Goal: Task Accomplishment & Management: Manage account settings

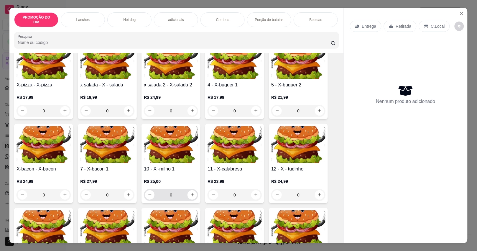
scroll to position [221, 0]
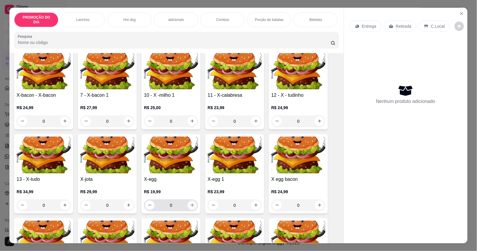
click at [192, 203] on icon "increase-product-quantity" at bounding box center [192, 205] width 4 height 4
click at [192, 201] on button "increase-product-quantity" at bounding box center [192, 205] width 9 height 9
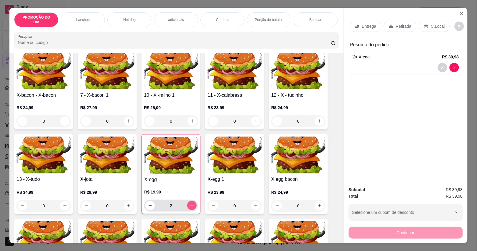
type input "2"
click at [459, 12] on icon "Close" at bounding box center [461, 13] width 5 height 5
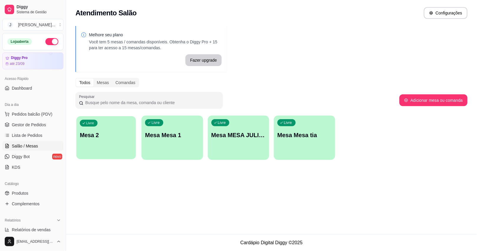
click at [111, 139] on p "Mesa 2" at bounding box center [106, 135] width 53 height 8
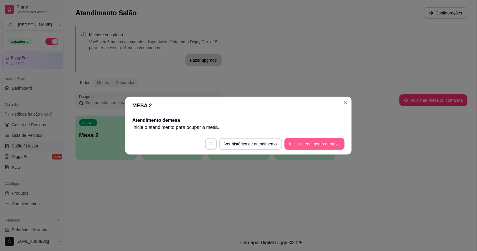
click at [299, 142] on button "Iniciar atendimento de mesa" at bounding box center [315, 144] width 60 height 12
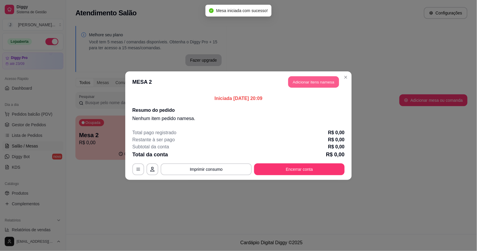
click at [312, 83] on button "Adicionar itens na mesa" at bounding box center [313, 82] width 51 height 12
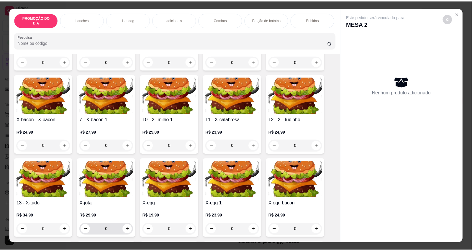
scroll to position [221, 0]
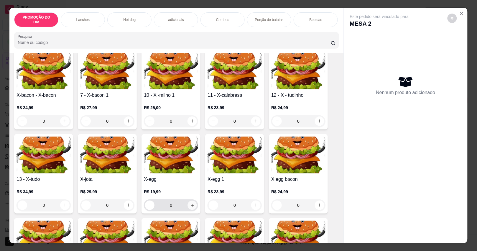
click at [190, 203] on icon "increase-product-quantity" at bounding box center [192, 205] width 4 height 4
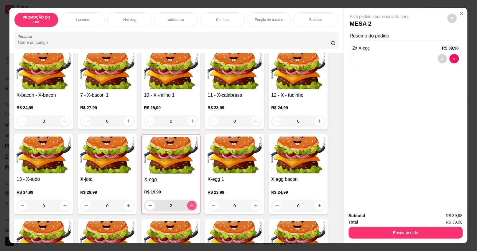
type input "2"
click at [438, 55] on button "decrease-product-quantity" at bounding box center [442, 58] width 9 height 9
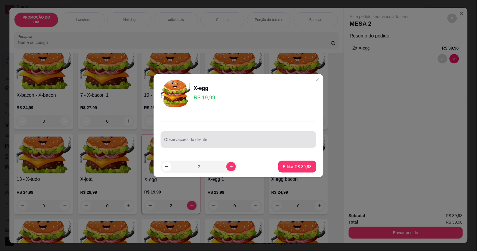
click at [179, 136] on div at bounding box center [238, 140] width 149 height 12
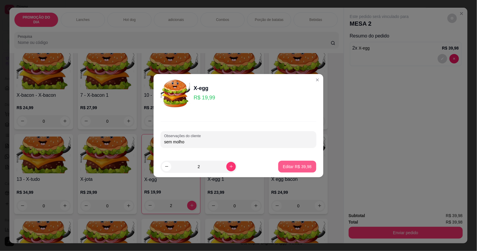
type input "sem molho"
click at [302, 167] on p "Editar R$ 39,98" at bounding box center [297, 167] width 29 height 6
type input "0"
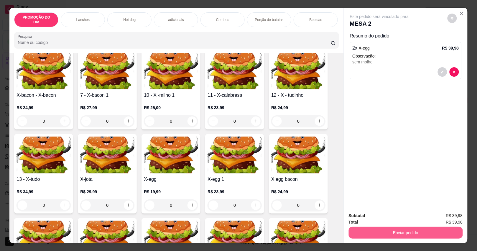
click at [388, 230] on button "Enviar pedido" at bounding box center [406, 233] width 114 height 12
click at [382, 213] on button "Não registrar e enviar pedido" at bounding box center [386, 215] width 60 height 11
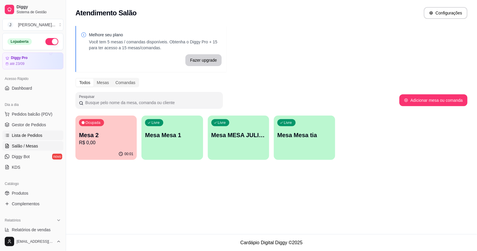
click at [23, 137] on span "Lista de Pedidos" at bounding box center [27, 135] width 31 height 6
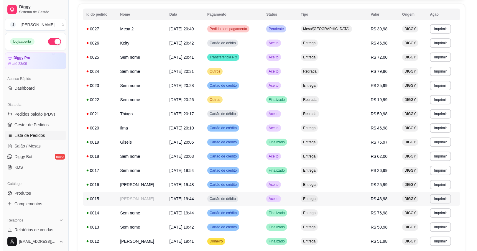
scroll to position [74, 0]
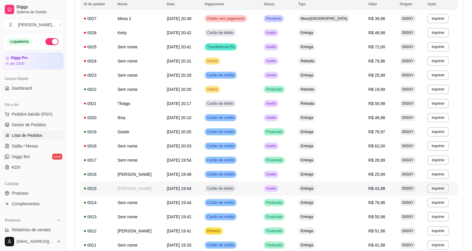
click at [260, 188] on td "Cartão de débito" at bounding box center [230, 188] width 59 height 14
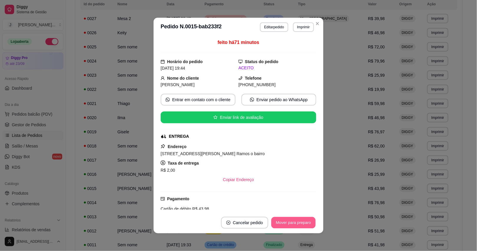
click at [276, 227] on button "Mover para preparo" at bounding box center [293, 223] width 44 height 12
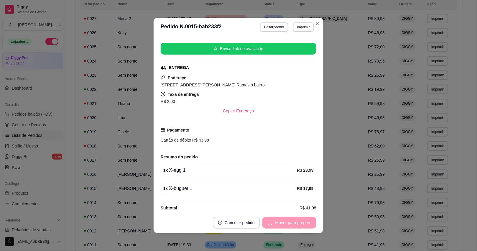
scroll to position [86, 0]
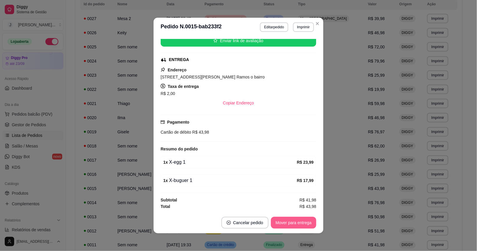
click at [282, 226] on button "Mover para entrega" at bounding box center [293, 223] width 45 height 12
click at [285, 221] on button "Mover para finalizado" at bounding box center [291, 223] width 49 height 12
click at [282, 222] on button "Cancelar pedido" at bounding box center [290, 223] width 47 height 12
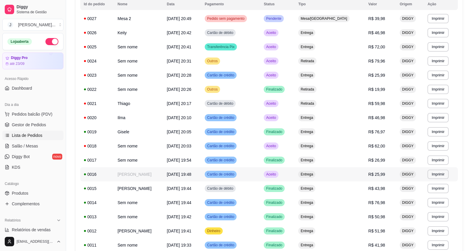
click at [295, 171] on td "Aceito" at bounding box center [277, 174] width 35 height 14
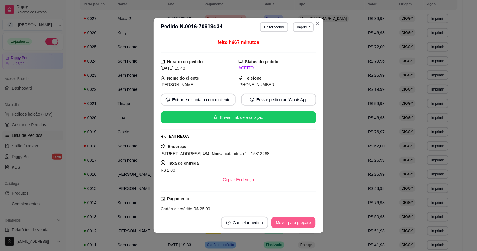
click at [296, 219] on button "Mover para preparo" at bounding box center [293, 223] width 44 height 12
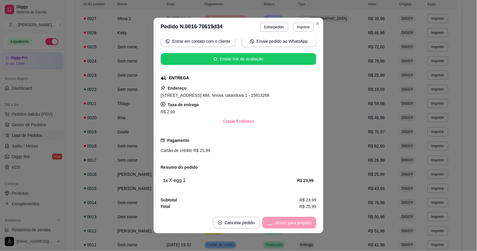
scroll to position [60, 0]
click at [283, 219] on button "Mover para entrega" at bounding box center [293, 223] width 45 height 12
click at [287, 222] on button "Mover para finalizado" at bounding box center [291, 223] width 49 height 12
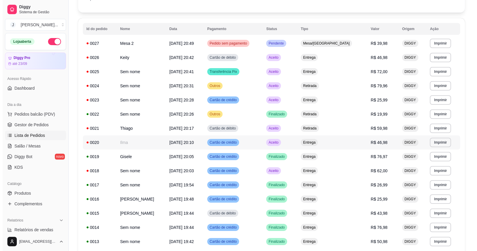
scroll to position [37, 0]
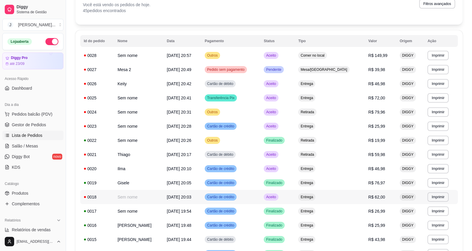
click at [321, 196] on td "Entrega" at bounding box center [330, 197] width 70 height 14
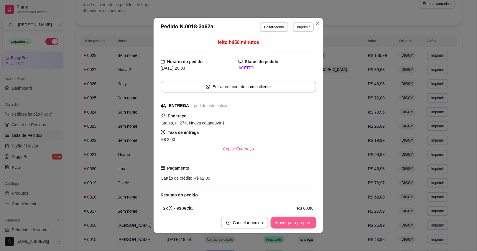
click at [299, 221] on button "Mover para preparo" at bounding box center [294, 223] width 46 height 12
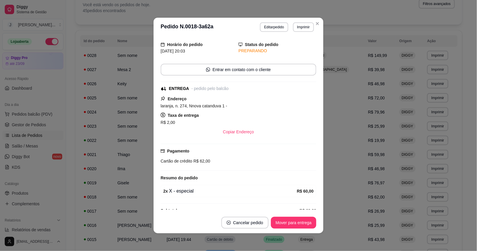
scroll to position [30, 0]
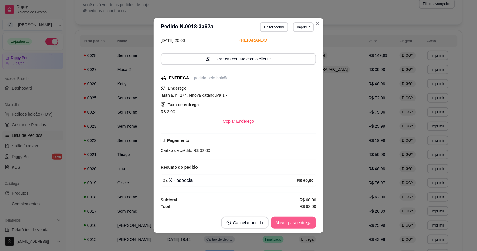
click at [279, 220] on button "Mover para entrega" at bounding box center [293, 223] width 45 height 12
click at [279, 221] on button "Mover para finalizado" at bounding box center [291, 223] width 47 height 12
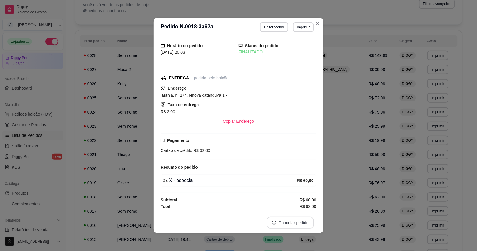
scroll to position [4, 0]
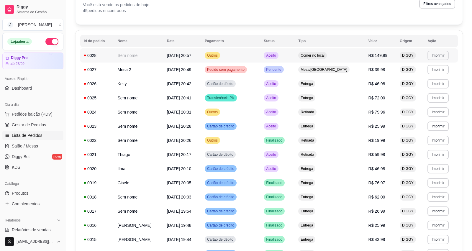
click at [434, 55] on button "Imprimir" at bounding box center [437, 55] width 21 height 9
click at [422, 77] on button "Impressora" at bounding box center [426, 76] width 41 height 9
click at [295, 167] on td "Aceito" at bounding box center [277, 169] width 35 height 14
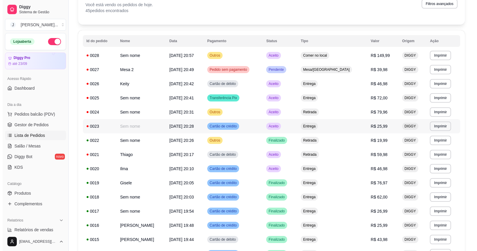
scroll to position [111, 0]
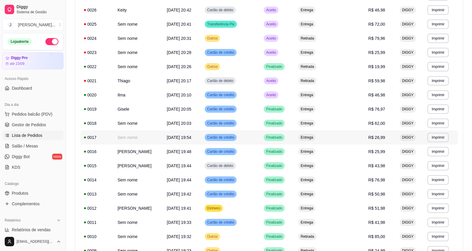
click at [344, 139] on td "Entrega" at bounding box center [330, 137] width 70 height 14
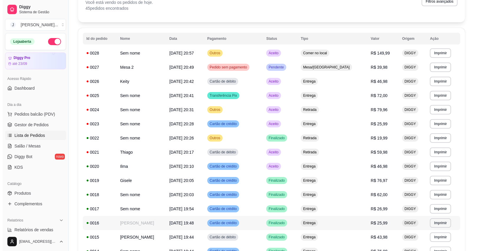
scroll to position [37, 0]
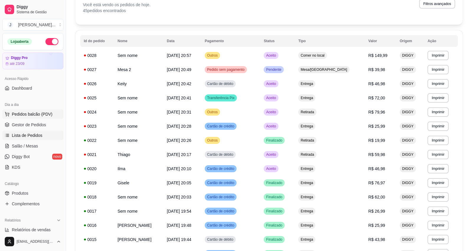
click at [27, 115] on span "Pedidos balcão (PDV)" at bounding box center [32, 114] width 41 height 6
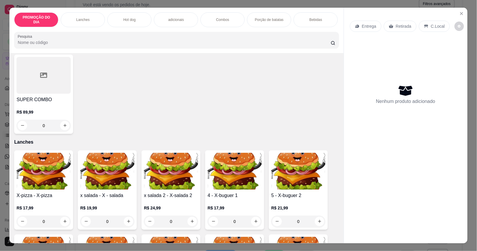
scroll to position [111, 0]
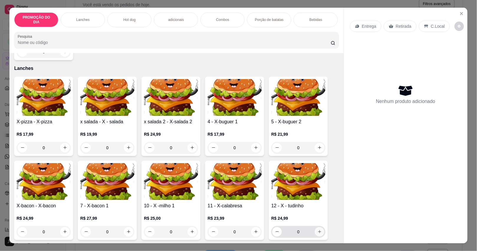
click at [318, 229] on icon "increase-product-quantity" at bounding box center [320, 231] width 4 height 4
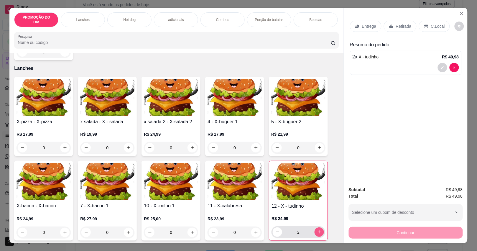
type input "2"
click at [439, 67] on button "decrease-product-quantity" at bounding box center [442, 67] width 9 height 9
click at [256, 138] on div at bounding box center [238, 140] width 149 height 12
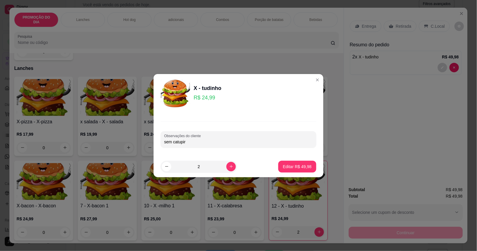
type input "sem catupiry"
click at [295, 170] on button "Editar R$ 49,98" at bounding box center [297, 167] width 38 height 12
type input "0"
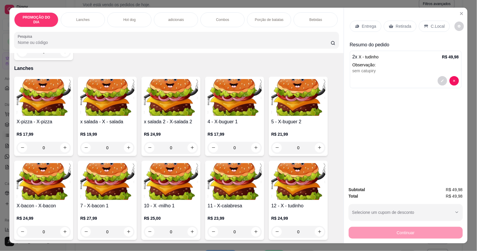
click at [378, 230] on div "Continuar" at bounding box center [406, 231] width 114 height 13
click at [396, 23] on p "Retirada" at bounding box center [404, 26] width 16 height 6
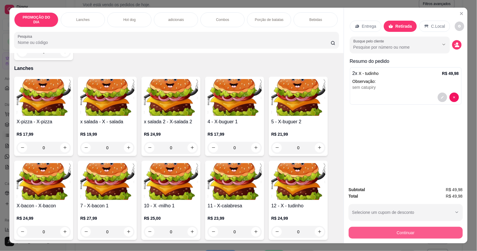
click at [400, 230] on button "Continuar" at bounding box center [406, 233] width 114 height 12
click at [277, 140] on div "Outro" at bounding box center [279, 139] width 12 height 7
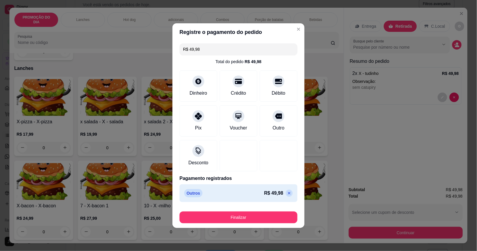
type input "R$ 0,00"
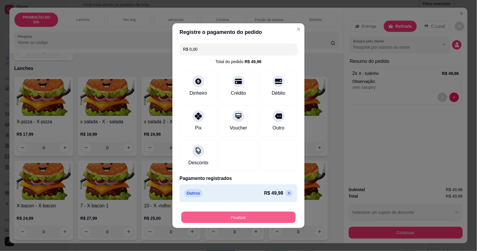
click at [266, 217] on button "Finalizar" at bounding box center [238, 217] width 114 height 12
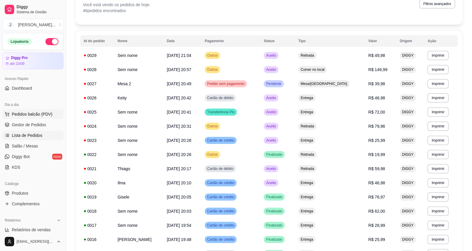
click at [18, 113] on span "Pedidos balcão (PDV)" at bounding box center [32, 114] width 41 height 6
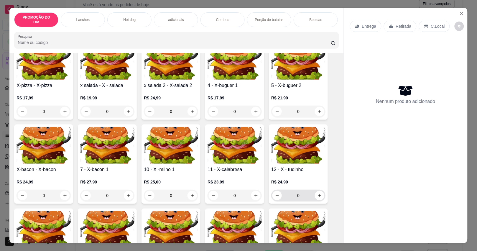
scroll to position [147, 0]
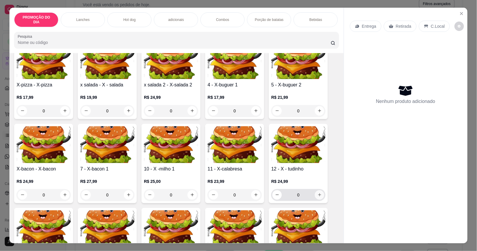
click at [318, 193] on icon "increase-product-quantity" at bounding box center [320, 195] width 4 height 4
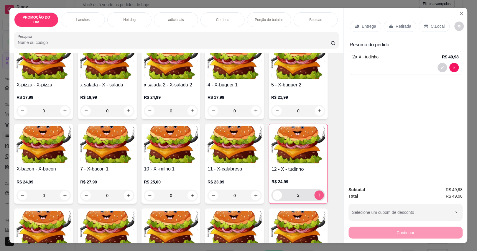
type input "2"
click at [366, 23] on p "Entrega" at bounding box center [369, 26] width 14 height 6
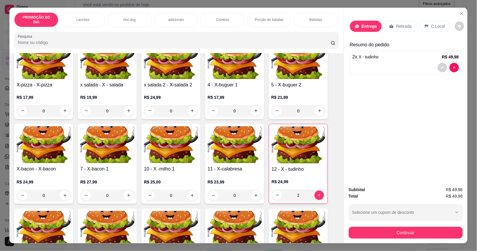
click at [186, 145] on input "text" at bounding box center [224, 143] width 88 height 9
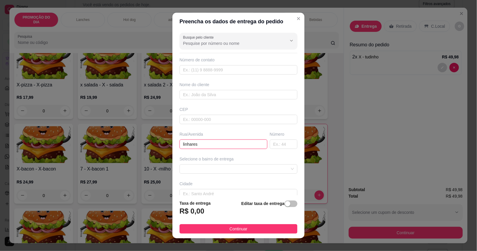
type input "linhares"
click at [215, 166] on span at bounding box center [238, 169] width 111 height 9
type input "445"
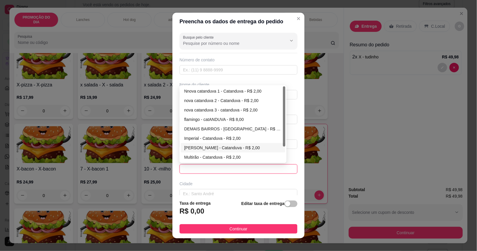
click at [220, 146] on div "[PERSON_NAME] - Catanduva - R$ 2,00" at bounding box center [233, 147] width 98 height 6
type input "Catanduva"
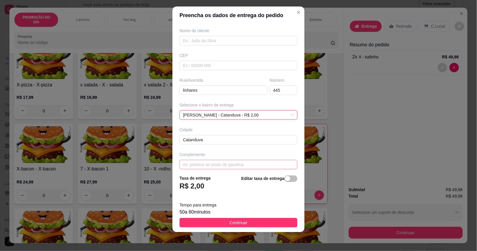
scroll to position [53, 0]
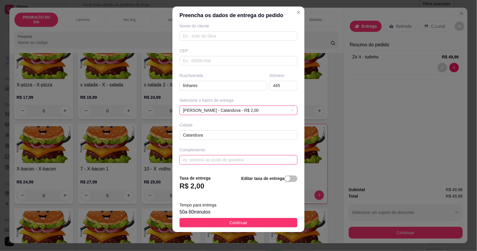
click at [211, 158] on input "text" at bounding box center [239, 159] width 118 height 9
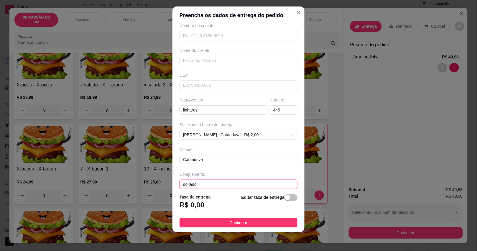
scroll to position [35, 0]
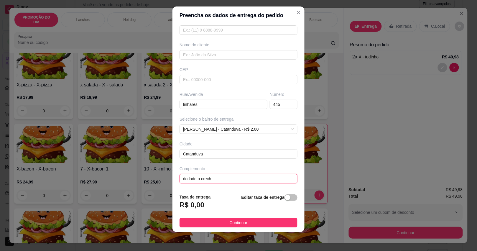
type input "do lado a creche"
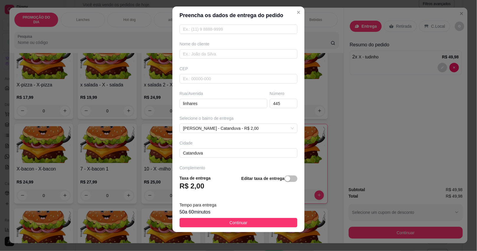
scroll to position [53, 0]
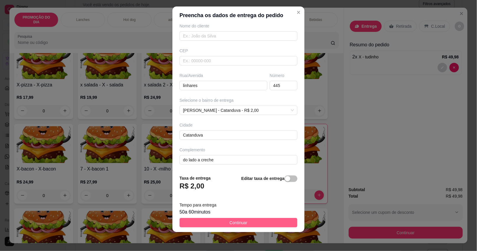
click at [252, 226] on button "Continuar" at bounding box center [239, 222] width 118 height 9
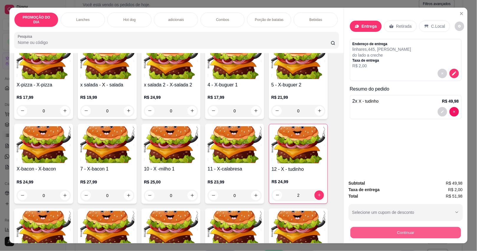
click at [387, 229] on button "Continuar" at bounding box center [405, 233] width 111 height 12
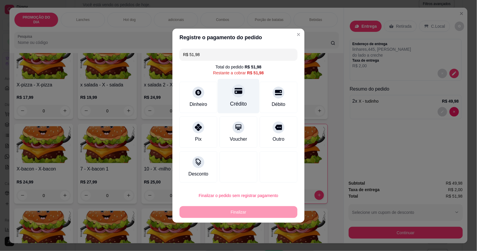
click at [242, 93] on div "Crédito" at bounding box center [239, 96] width 42 height 35
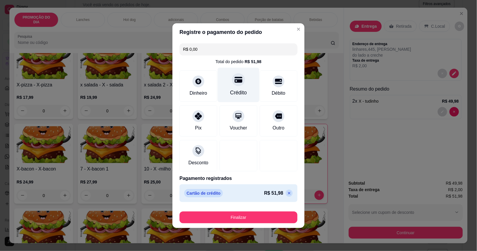
type input "R$ 0,00"
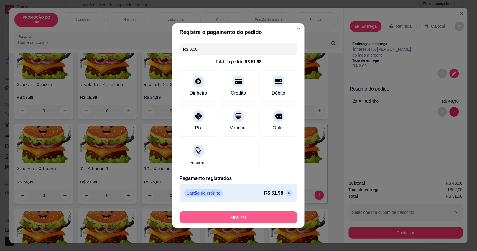
click at [239, 213] on button "Finalizar" at bounding box center [239, 217] width 118 height 12
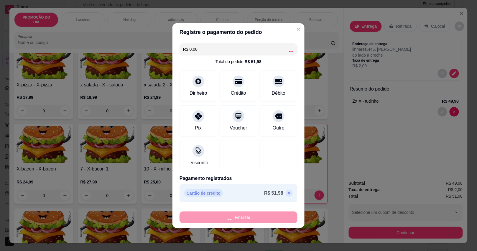
type input "0"
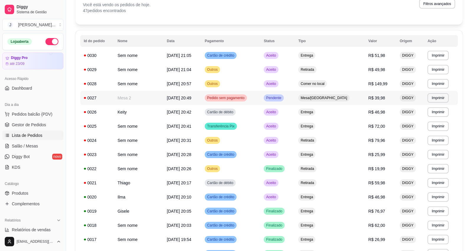
click at [295, 101] on td "Pendente" at bounding box center [277, 98] width 35 height 14
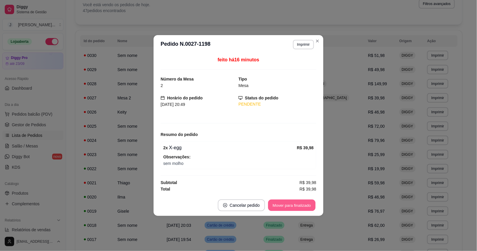
click at [282, 201] on button "Mover para finalizado" at bounding box center [291, 206] width 47 height 12
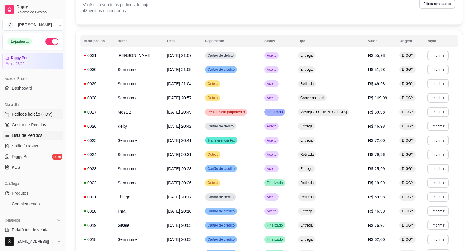
click at [42, 114] on span "Pedidos balcão (PDV)" at bounding box center [32, 114] width 41 height 6
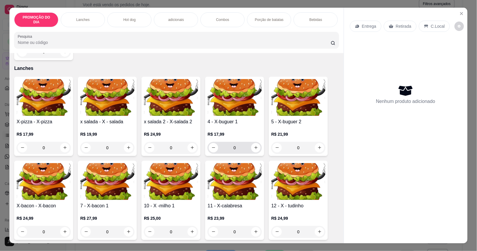
scroll to position [147, 0]
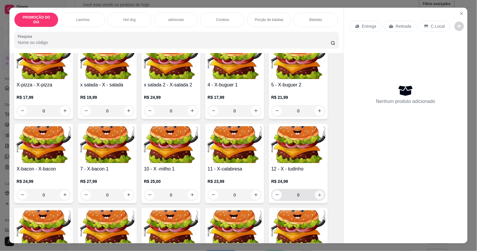
click at [320, 193] on button "increase-product-quantity" at bounding box center [319, 194] width 9 height 9
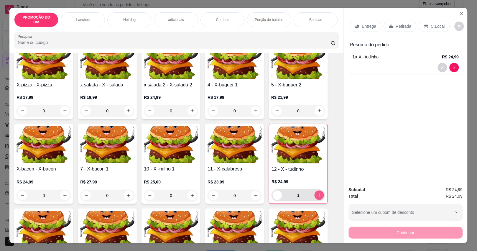
type input "1"
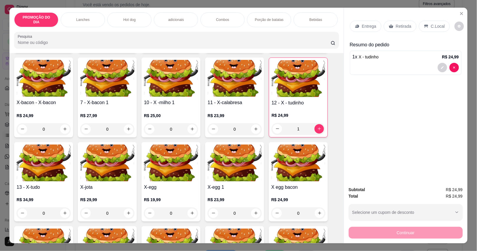
scroll to position [221, 0]
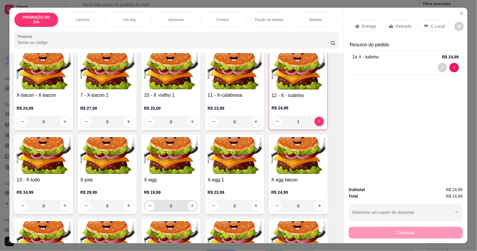
click at [188, 205] on button "increase-product-quantity" at bounding box center [192, 205] width 9 height 9
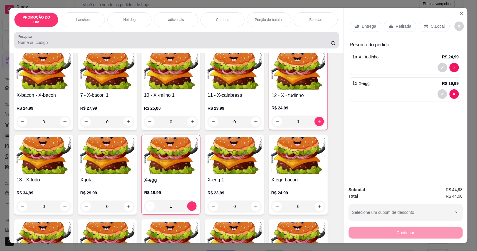
type input "1"
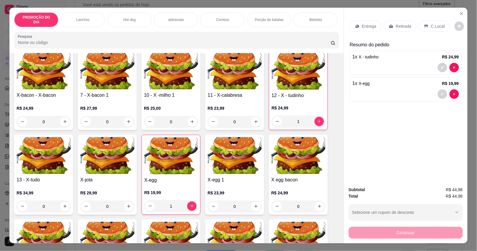
click at [183, 14] on div "adicionais" at bounding box center [176, 19] width 44 height 15
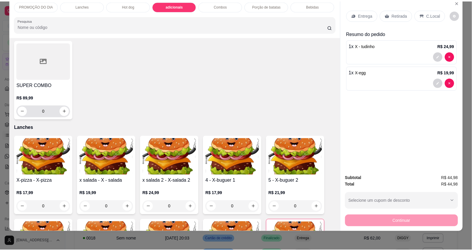
scroll to position [0, 0]
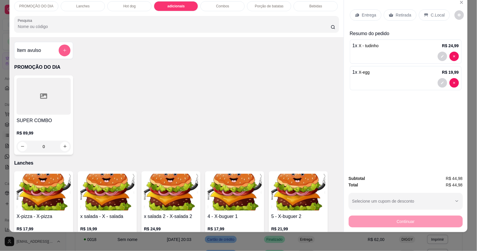
click at [62, 52] on button "add-separate-item" at bounding box center [65, 51] width 12 height 12
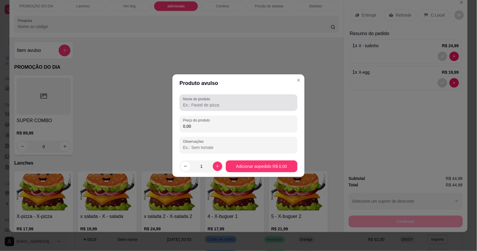
click at [200, 105] on input "Nome do produto" at bounding box center [238, 105] width 111 height 6
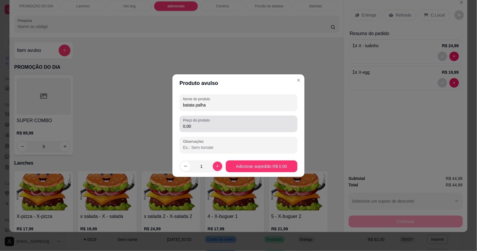
type input "batata palha"
click at [200, 130] on div "Preço do produto 0,00" at bounding box center [239, 124] width 118 height 17
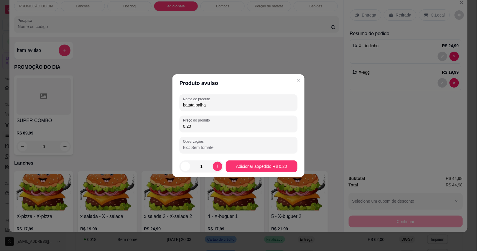
type input "2,00"
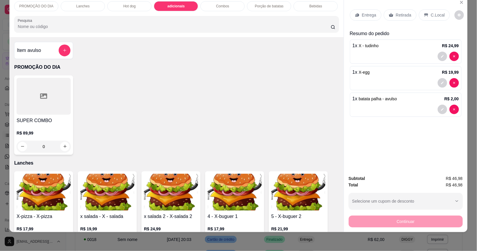
click at [438, 78] on div at bounding box center [448, 82] width 21 height 9
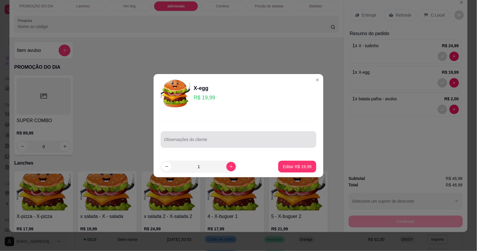
click at [242, 132] on div "Observações do cliente" at bounding box center [239, 139] width 156 height 17
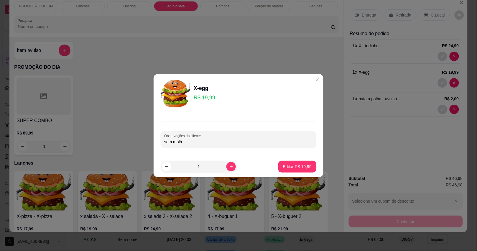
type input "sem molho"
click at [285, 167] on p "Editar R$ 19,99" at bounding box center [297, 167] width 29 height 6
type input "0"
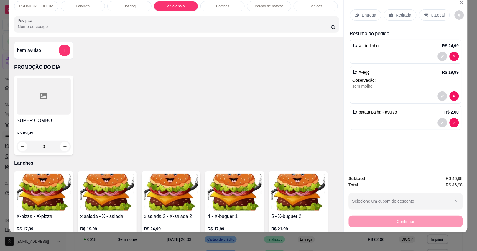
click at [382, 216] on div "Continuar" at bounding box center [406, 220] width 114 height 13
drag, startPoint x: 393, startPoint y: 11, endPoint x: 410, endPoint y: 134, distance: 123.5
click at [396, 12] on p "Retirada" at bounding box center [404, 15] width 16 height 6
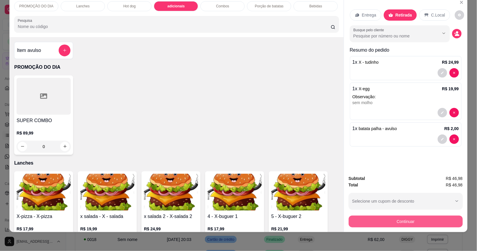
click at [370, 218] on button "Continuar" at bounding box center [406, 222] width 114 height 12
click at [238, 92] on icon at bounding box center [238, 91] width 7 height 5
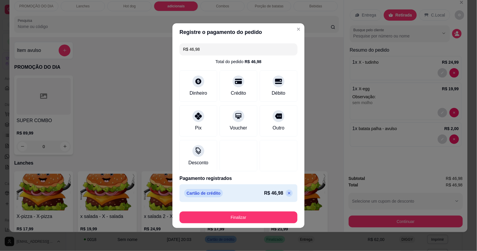
type input "R$ 0,00"
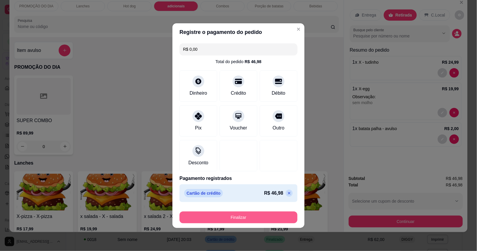
click at [240, 217] on button "Finalizar" at bounding box center [239, 217] width 118 height 12
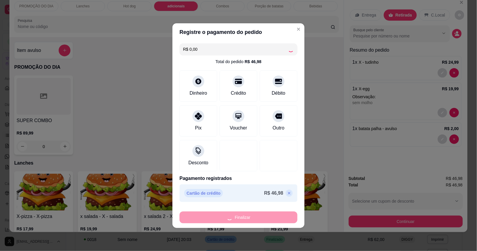
type input "0"
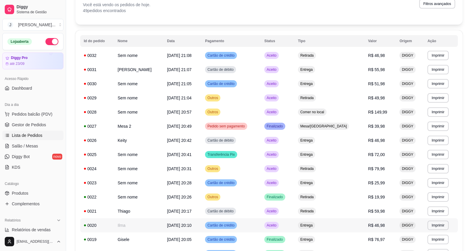
click at [294, 224] on td "Aceito" at bounding box center [278, 225] width 34 height 14
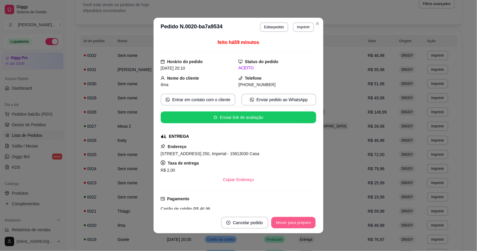
click at [307, 226] on button "Mover para preparo" at bounding box center [293, 223] width 44 height 12
click at [293, 223] on button "Mover para entrega" at bounding box center [293, 223] width 45 height 12
click at [295, 225] on button "Mover para finalizado" at bounding box center [291, 223] width 49 height 12
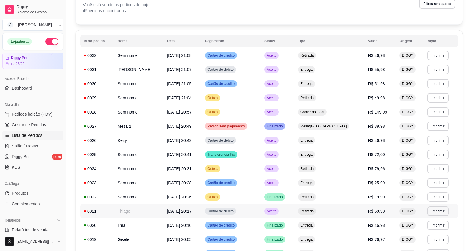
click at [261, 211] on td "Cartão de débito" at bounding box center [230, 211] width 59 height 14
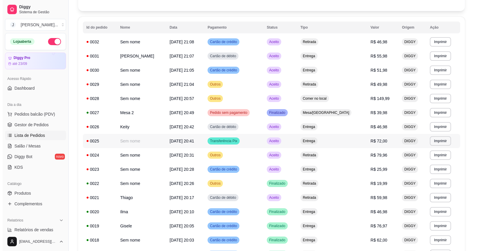
scroll to position [74, 0]
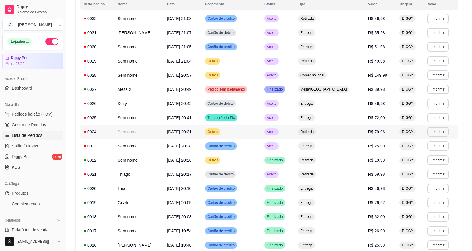
click at [294, 135] on td "Aceito" at bounding box center [278, 132] width 34 height 14
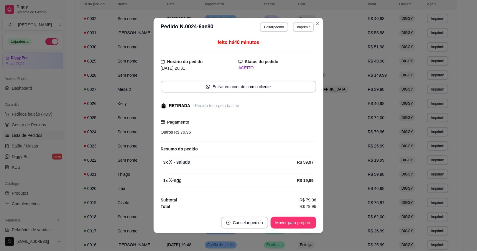
scroll to position [1, 0]
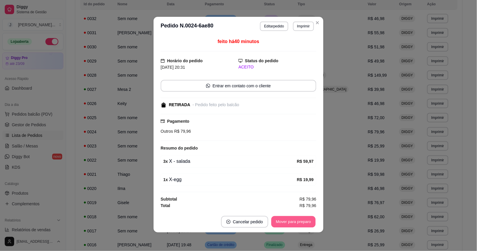
click at [288, 217] on button "Mover para preparo" at bounding box center [293, 222] width 44 height 12
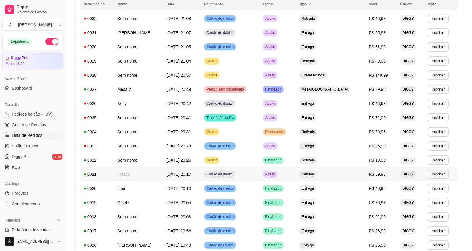
click at [259, 175] on td "Cartão de débito" at bounding box center [230, 174] width 59 height 14
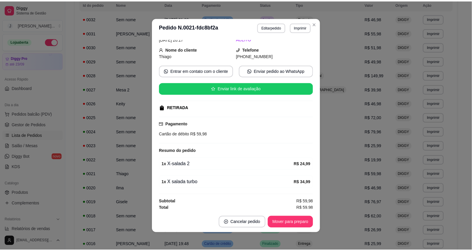
scroll to position [32, 0]
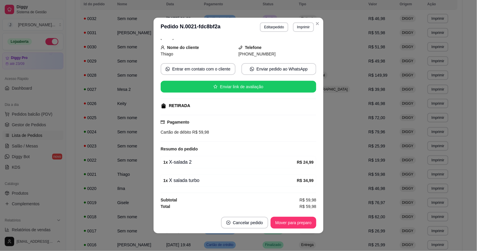
click at [281, 218] on button "Mover para preparo" at bounding box center [294, 223] width 46 height 12
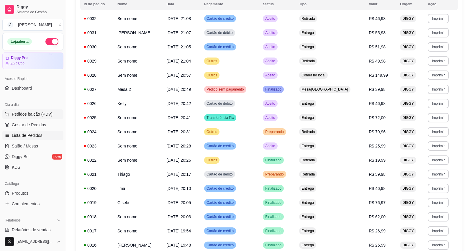
click at [36, 111] on button "Pedidos balcão (PDV)" at bounding box center [32, 113] width 61 height 9
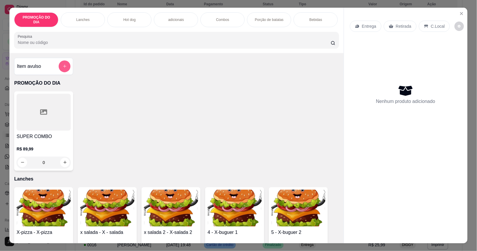
click at [63, 65] on icon "add-separate-item" at bounding box center [65, 66] width 4 height 4
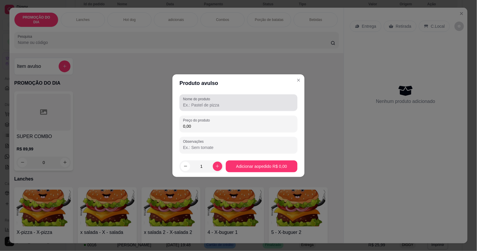
click at [232, 106] on input "Nome do produto" at bounding box center [238, 105] width 111 height 6
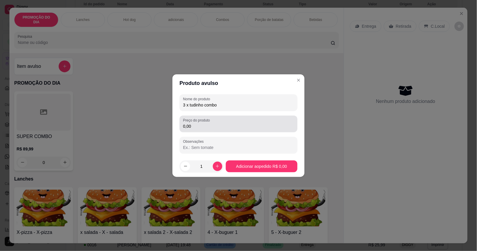
type input "3 x tudinho combo"
click at [220, 121] on div "0,00" at bounding box center [238, 124] width 111 height 12
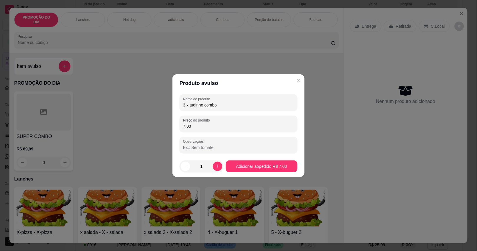
type input "70,00"
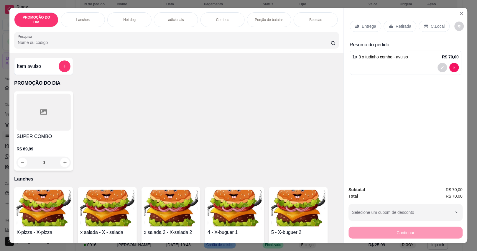
click at [396, 24] on p "Retirada" at bounding box center [404, 26] width 16 height 6
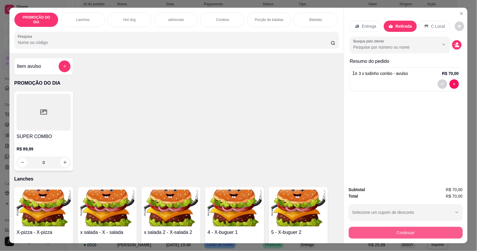
click at [410, 229] on button "Continuar" at bounding box center [406, 233] width 114 height 12
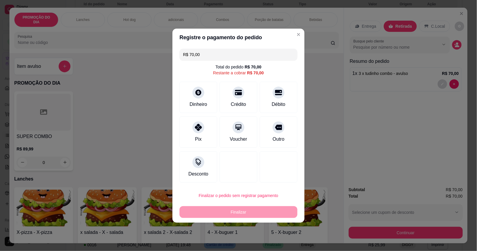
drag, startPoint x: 272, startPoint y: 134, endPoint x: 280, endPoint y: 226, distance: 91.8
click at [271, 134] on div "Outro" at bounding box center [279, 131] width 38 height 31
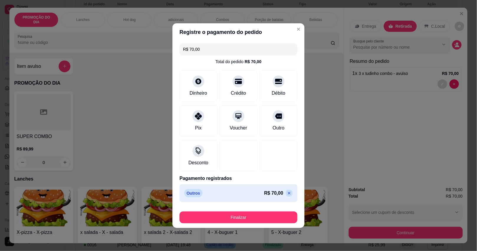
type input "R$ 0,00"
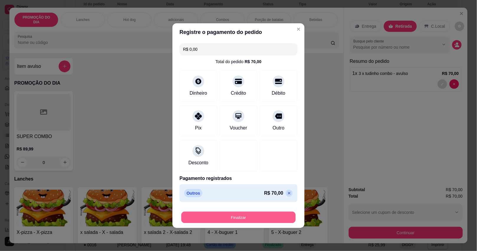
click at [261, 218] on button "Finalizar" at bounding box center [238, 217] width 114 height 12
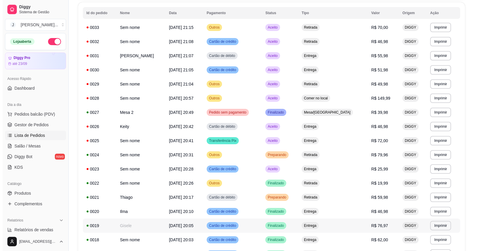
scroll to position [37, 0]
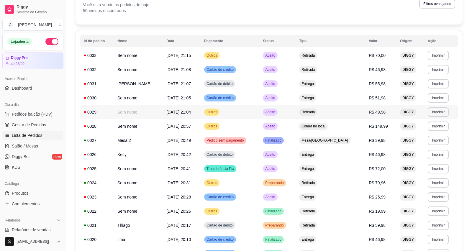
click at [295, 114] on td "Aceito" at bounding box center [277, 112] width 36 height 14
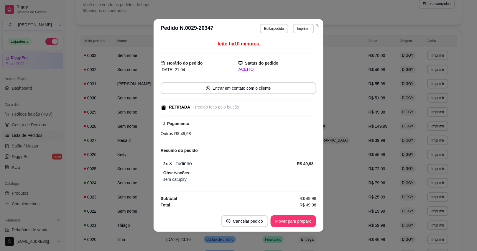
scroll to position [0, 0]
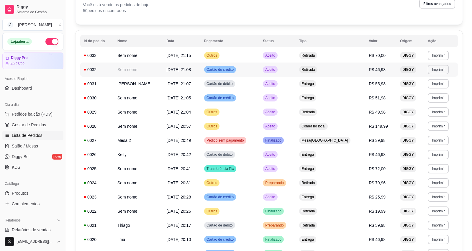
click at [354, 70] on td "Retirada" at bounding box center [330, 70] width 70 height 14
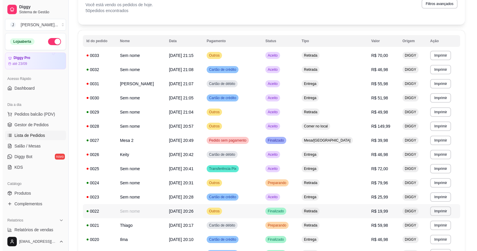
scroll to position [74, 0]
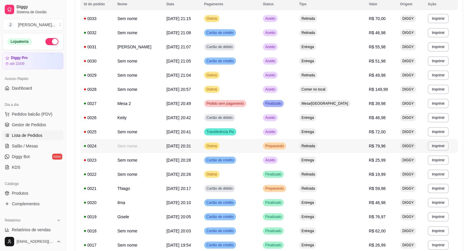
click at [295, 147] on td "Preparando" at bounding box center [277, 146] width 36 height 14
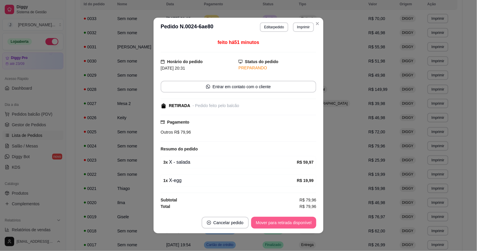
click at [300, 221] on button "Mover para retirada disponível" at bounding box center [283, 223] width 65 height 12
click at [272, 219] on button "Mover para finalizado" at bounding box center [291, 223] width 49 height 12
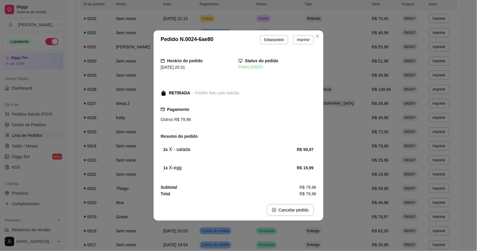
scroll to position [0, 0]
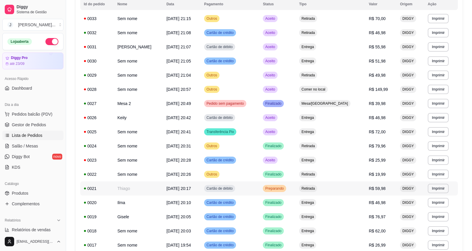
click at [352, 187] on td "Retirada" at bounding box center [330, 188] width 70 height 14
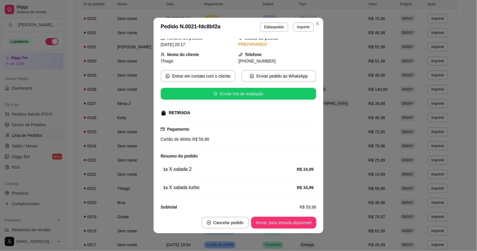
scroll to position [32, 0]
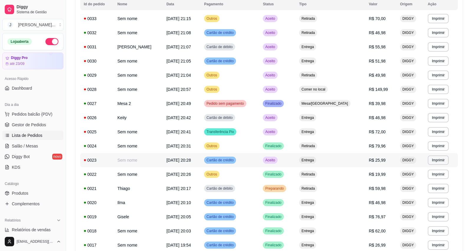
click at [347, 162] on td "Entrega" at bounding box center [330, 160] width 70 height 14
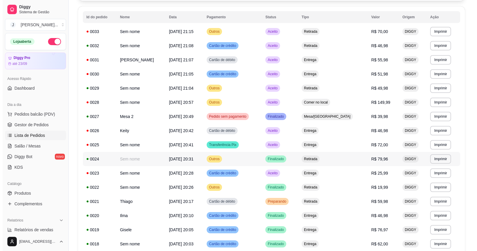
scroll to position [74, 0]
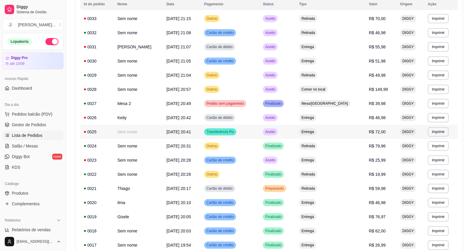
click at [352, 133] on td "Entrega" at bounding box center [330, 132] width 70 height 14
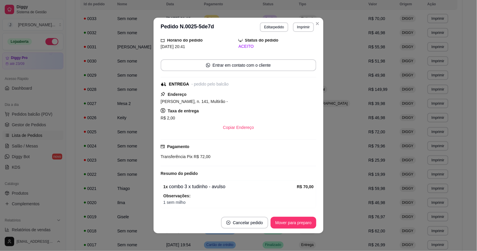
scroll to position [45, 0]
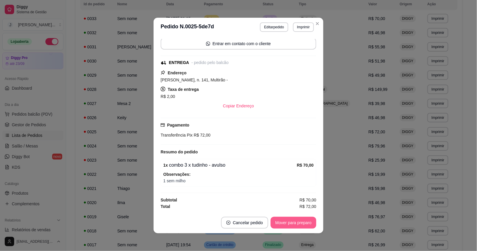
click at [286, 217] on button "Mover para preparo" at bounding box center [294, 223] width 46 height 12
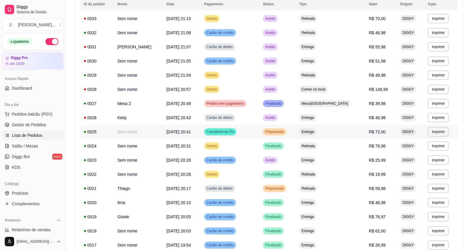
click at [295, 132] on td "Preparando" at bounding box center [277, 132] width 36 height 14
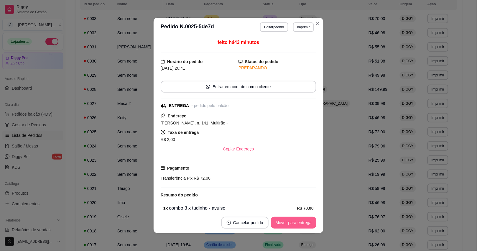
click at [301, 219] on button "Mover para entrega" at bounding box center [293, 223] width 45 height 12
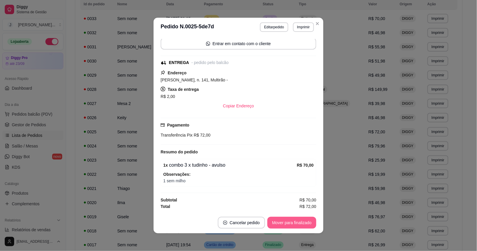
click at [281, 220] on button "Mover para finalizado" at bounding box center [291, 223] width 49 height 12
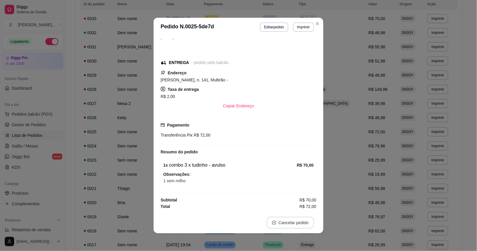
scroll to position [19, 0]
click at [282, 221] on button "Cancelar pedido" at bounding box center [290, 223] width 46 height 12
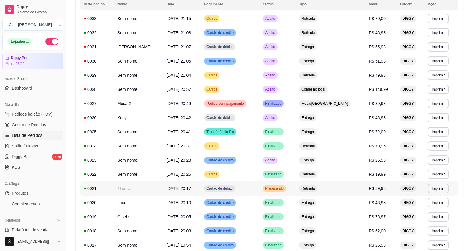
click at [259, 189] on td "Cartão de débito" at bounding box center [230, 188] width 59 height 14
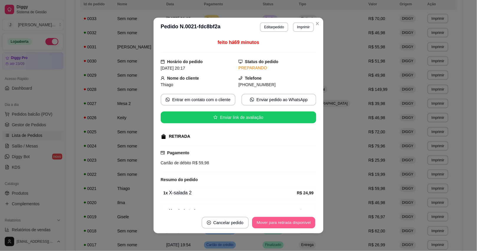
click at [270, 219] on button "Mover para retirada disponível" at bounding box center [283, 223] width 63 height 12
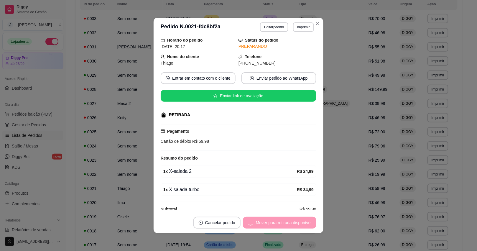
scroll to position [32, 0]
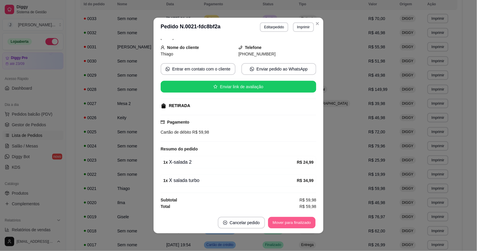
click at [276, 222] on button "Mover para finalizado" at bounding box center [291, 223] width 47 height 12
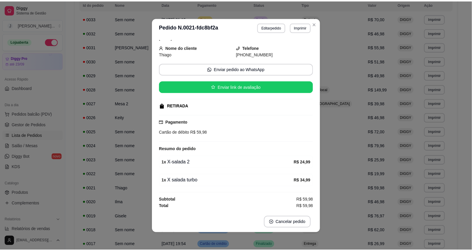
scroll to position [19, 0]
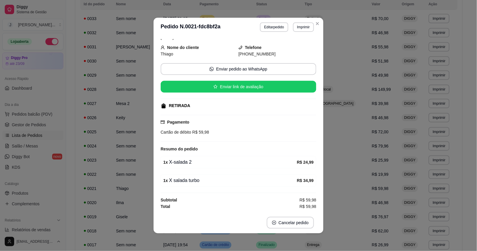
click at [279, 221] on button "Cancelar pedido" at bounding box center [290, 223] width 47 height 12
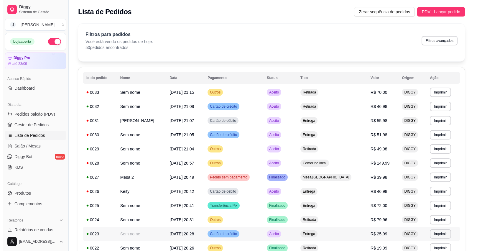
scroll to position [37, 0]
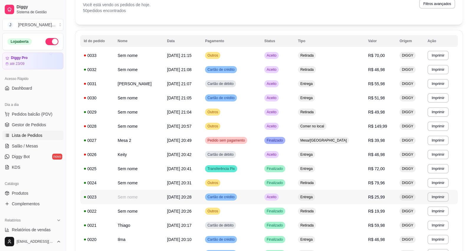
click at [294, 198] on td "Aceito" at bounding box center [278, 197] width 34 height 14
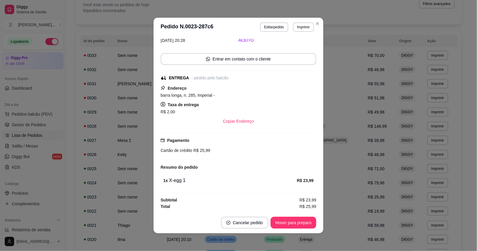
scroll to position [30, 0]
click at [277, 223] on button "Mover para preparo" at bounding box center [294, 223] width 46 height 12
click at [277, 223] on button "Mover para entrega" at bounding box center [293, 223] width 45 height 12
click at [277, 223] on button "Mover para finalizado" at bounding box center [291, 223] width 47 height 12
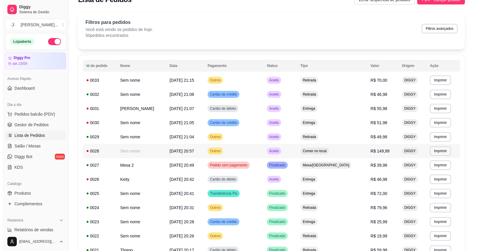
scroll to position [0, 0]
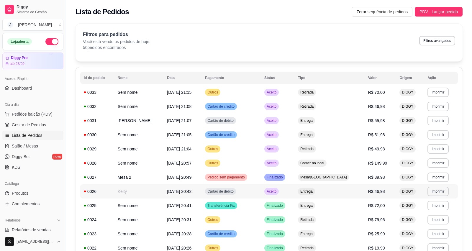
click at [294, 192] on td "Aceito" at bounding box center [278, 191] width 34 height 14
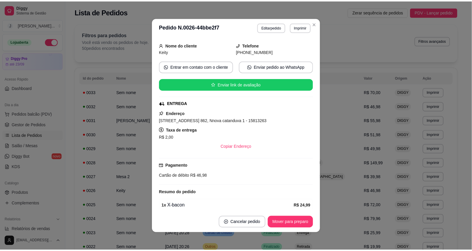
scroll to position [79, 0]
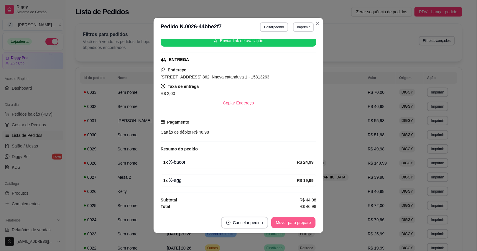
click at [297, 221] on button "Mover para preparo" at bounding box center [293, 223] width 44 height 12
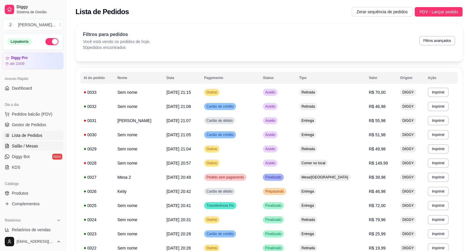
click at [29, 148] on span "Salão / Mesas" at bounding box center [25, 146] width 26 height 6
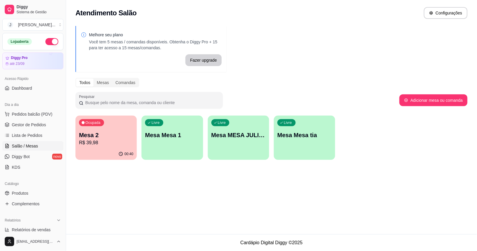
click at [118, 136] on p "Mesa 2" at bounding box center [106, 135] width 54 height 8
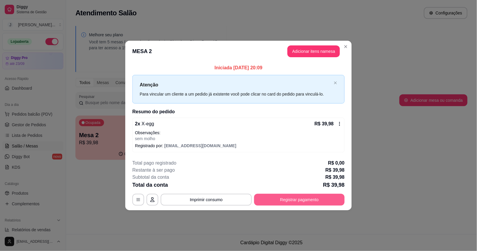
click at [273, 200] on button "Registrar pagamento" at bounding box center [299, 200] width 91 height 12
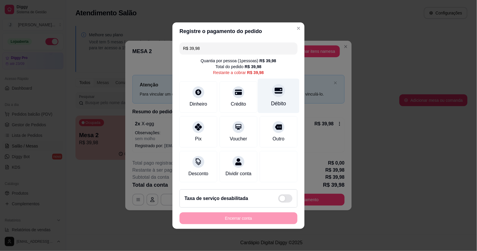
click at [273, 100] on div "Débito" at bounding box center [278, 104] width 15 height 8
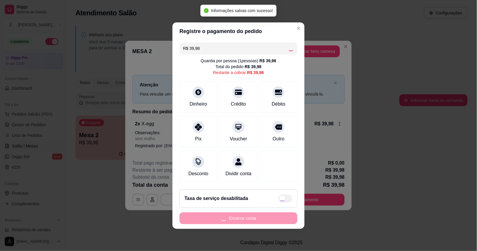
type input "R$ 0,00"
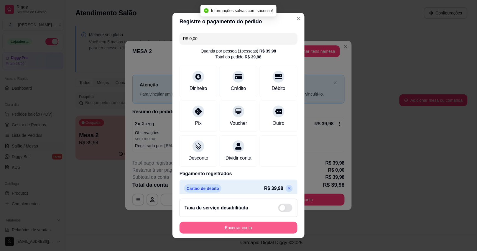
click at [259, 223] on button "Encerrar conta" at bounding box center [239, 228] width 118 height 12
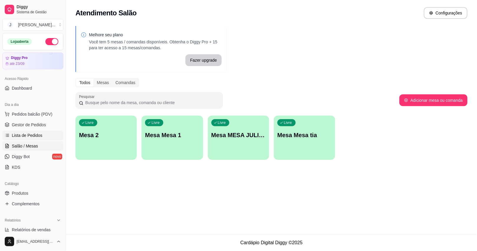
click at [29, 135] on span "Lista de Pedidos" at bounding box center [27, 135] width 31 height 6
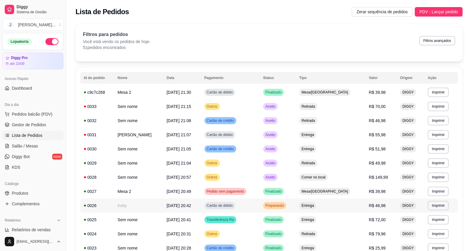
click at [296, 205] on td "Preparando" at bounding box center [278, 205] width 36 height 14
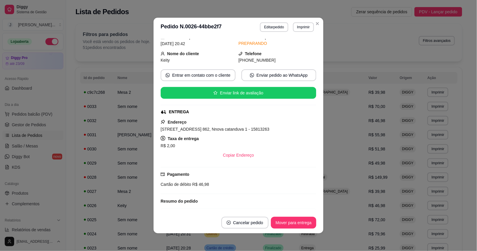
scroll to position [37, 0]
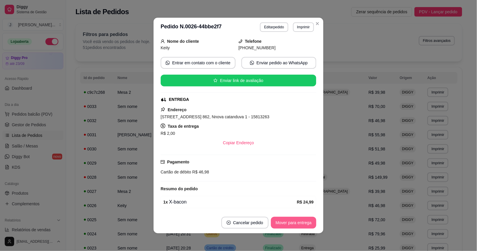
click at [297, 226] on button "Mover para entrega" at bounding box center [293, 223] width 45 height 12
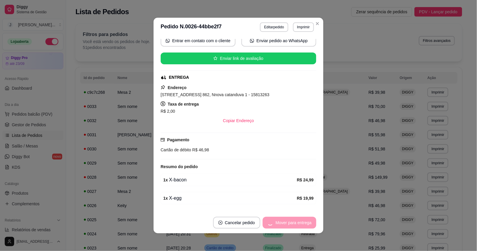
scroll to position [79, 0]
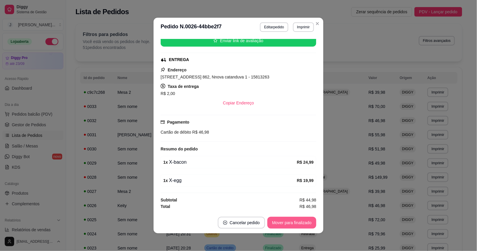
click at [289, 219] on button "Mover para finalizado" at bounding box center [291, 223] width 49 height 12
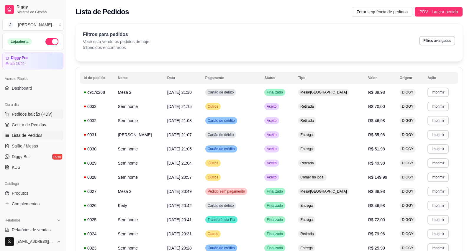
click at [22, 113] on span "Pedidos balcão (PDV)" at bounding box center [32, 114] width 41 height 6
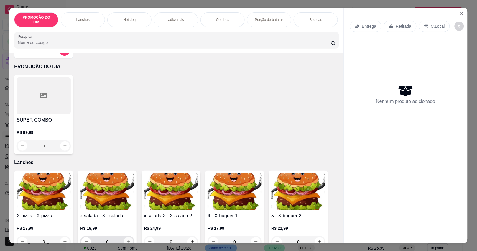
scroll to position [74, 0]
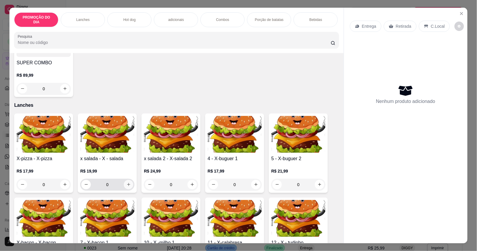
click at [128, 183] on button "increase-product-quantity" at bounding box center [128, 184] width 9 height 9
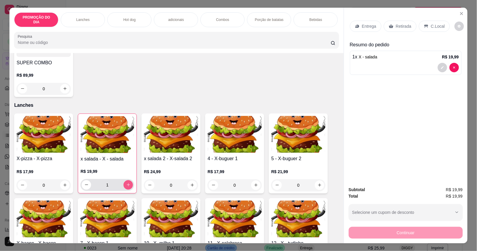
type input "1"
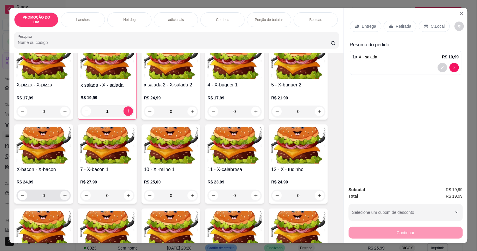
click at [61, 191] on button "increase-product-quantity" at bounding box center [64, 195] width 9 height 9
type input "1"
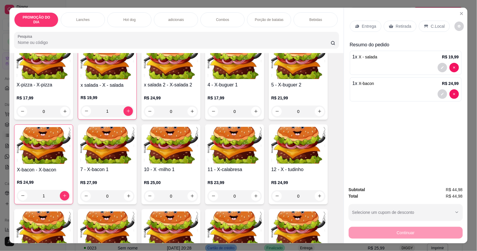
click at [362, 23] on p "Entrega" at bounding box center [369, 26] width 14 height 6
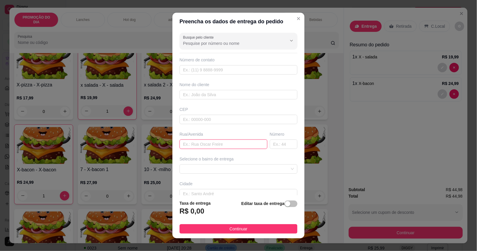
click at [209, 148] on input "text" at bounding box center [224, 143] width 88 height 9
type input "figos"
click at [214, 167] on span at bounding box center [238, 169] width 111 height 9
type input "270"
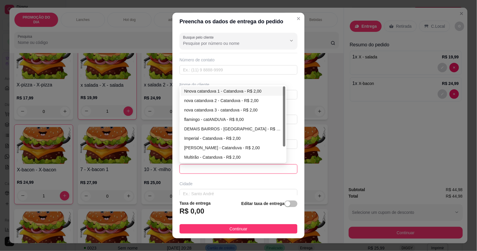
click at [218, 94] on div "Nnova catanduva 1 - Catanduva - R$ 2,00" at bounding box center [233, 91] width 98 height 6
type input "Catanduva"
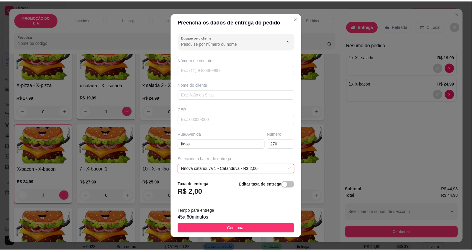
scroll to position [6, 0]
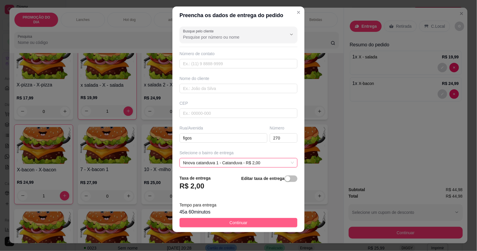
click at [230, 220] on span "Continuar" at bounding box center [239, 222] width 18 height 6
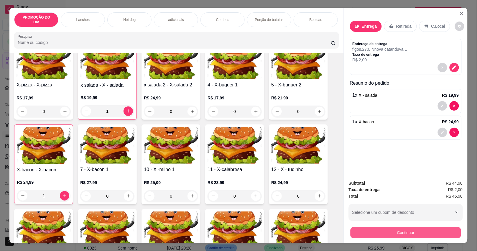
click at [410, 227] on button "Continuar" at bounding box center [405, 233] width 111 height 12
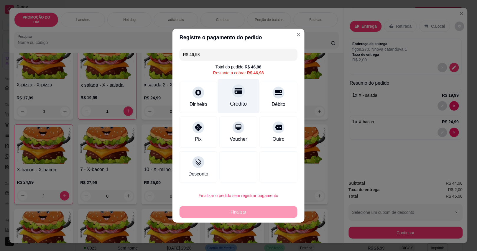
click at [235, 102] on div "Crédito" at bounding box center [238, 104] width 17 height 8
type input "R$ 0,00"
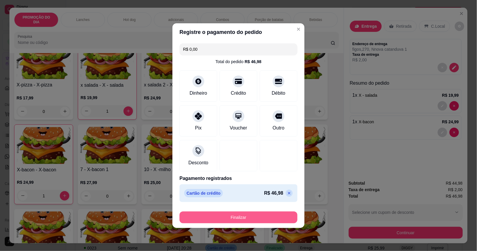
click at [235, 216] on button "Finalizar" at bounding box center [239, 217] width 118 height 12
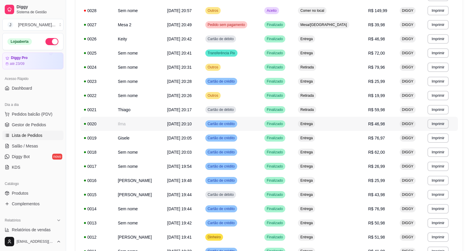
scroll to position [184, 0]
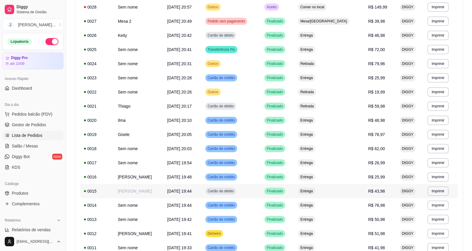
click at [163, 188] on td "[PERSON_NAME]" at bounding box center [138, 191] width 49 height 14
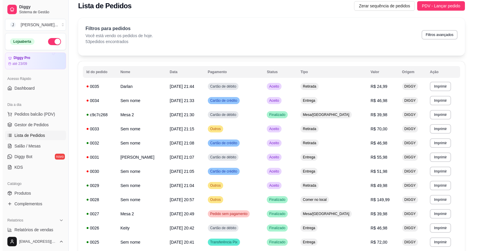
scroll to position [0, 0]
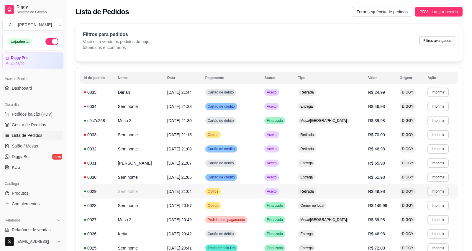
click at [294, 191] on td "Aceito" at bounding box center [278, 191] width 34 height 14
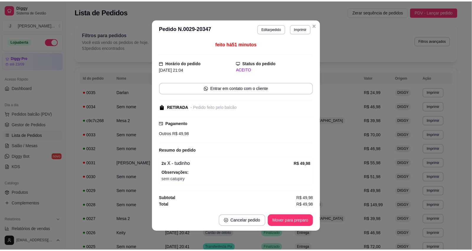
scroll to position [0, 0]
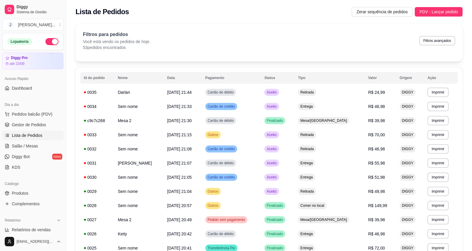
click at [326, 15] on div "Lista de Pedidos Zerar sequência de pedidos PDV - Lançar pedido" at bounding box center [268, 11] width 387 height 9
click at [356, 188] on td "Retirada" at bounding box center [329, 191] width 70 height 14
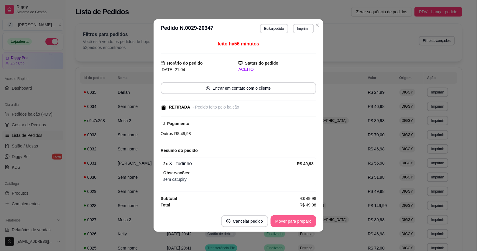
click at [297, 226] on button "Mover para preparo" at bounding box center [294, 221] width 46 height 12
click at [297, 226] on div "Mover para preparo" at bounding box center [289, 221] width 54 height 12
click at [297, 226] on button "Mover para retirada disponível" at bounding box center [283, 221] width 65 height 12
click at [297, 226] on button "Mover para finalizado" at bounding box center [291, 221] width 49 height 12
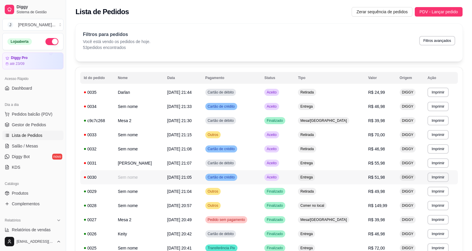
click at [294, 179] on td "Aceito" at bounding box center [278, 177] width 34 height 14
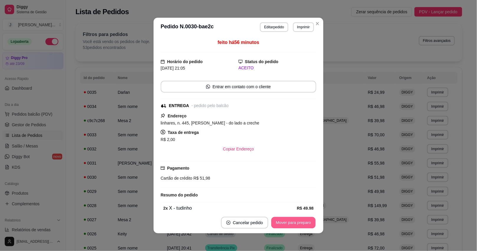
click at [281, 222] on button "Mover para preparo" at bounding box center [293, 223] width 44 height 12
click at [284, 223] on button "Mover para entrega" at bounding box center [294, 223] width 44 height 12
click at [285, 223] on button "Mover para finalizado" at bounding box center [291, 223] width 47 height 12
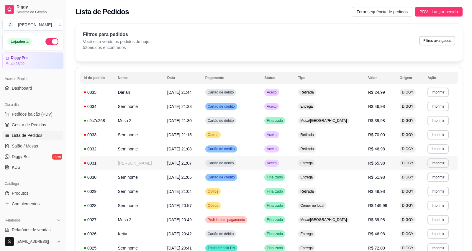
click at [294, 167] on td "Aceito" at bounding box center [278, 163] width 34 height 14
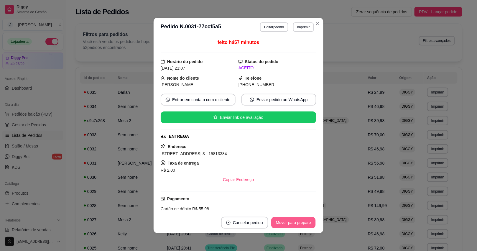
click at [283, 217] on button "Mover para preparo" at bounding box center [293, 223] width 44 height 12
click at [283, 220] on button "Mover para entrega" at bounding box center [294, 223] width 44 height 12
click at [283, 220] on div "Mover para entrega" at bounding box center [290, 223] width 54 height 12
click at [283, 220] on button "Mover para finalizado" at bounding box center [291, 223] width 49 height 12
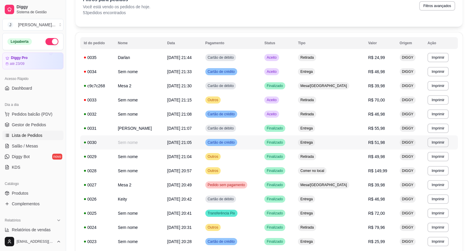
scroll to position [37, 0]
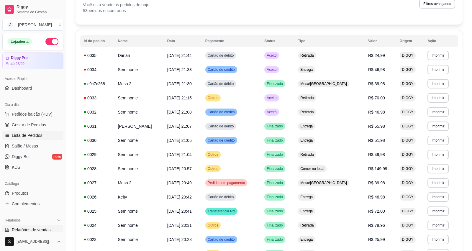
click at [26, 228] on span "Relatórios de vendas" at bounding box center [31, 230] width 39 height 6
select select "ALL"
select select "0"
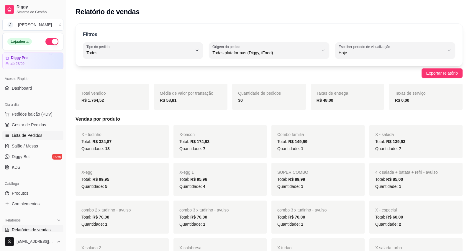
click at [19, 136] on span "Lista de Pedidos" at bounding box center [27, 135] width 31 height 6
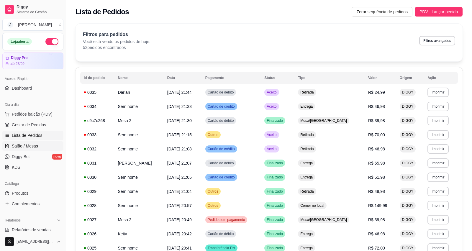
click at [33, 145] on span "Salão / Mesas" at bounding box center [25, 146] width 26 height 6
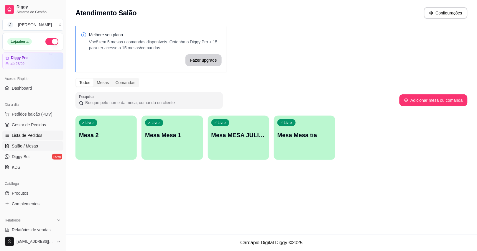
click at [33, 139] on link "Lista de Pedidos" at bounding box center [32, 135] width 61 height 9
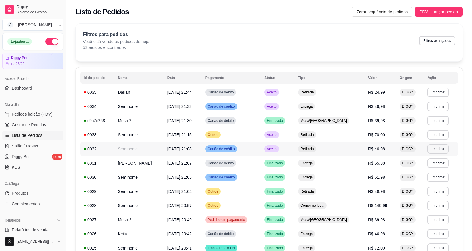
click at [294, 147] on td "Aceito" at bounding box center [278, 149] width 34 height 14
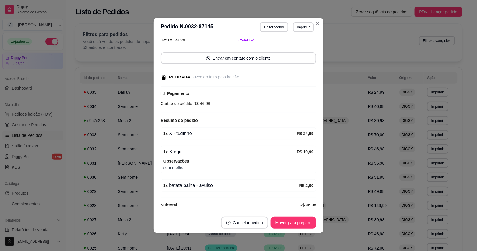
scroll to position [36, 0]
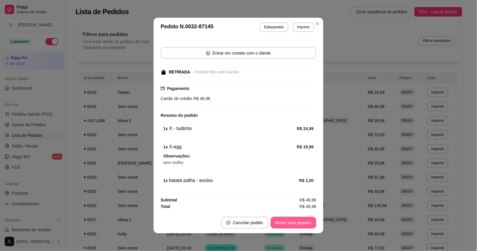
click at [286, 222] on button "Mover para preparo" at bounding box center [294, 223] width 46 height 12
click at [285, 222] on button "Mover para retirada disponível" at bounding box center [283, 223] width 63 height 12
click at [283, 223] on button "Mover para finalizado" at bounding box center [291, 223] width 49 height 12
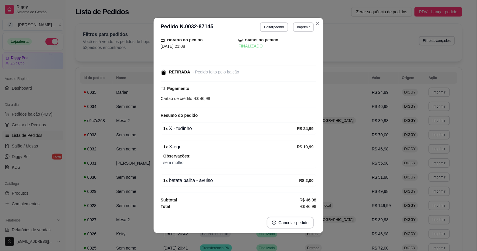
scroll to position [10, 0]
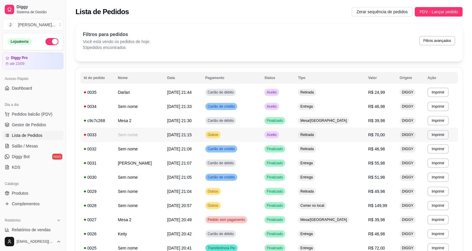
click at [294, 134] on td "Aceito" at bounding box center [278, 135] width 34 height 14
click at [44, 117] on span "Pedidos balcão (PDV)" at bounding box center [32, 114] width 41 height 6
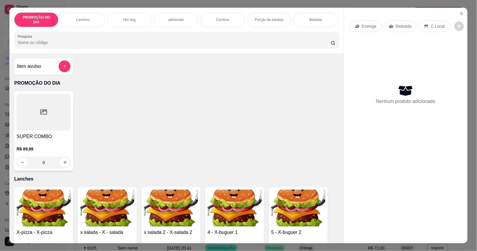
click at [313, 17] on p "Bebidas" at bounding box center [316, 19] width 13 height 5
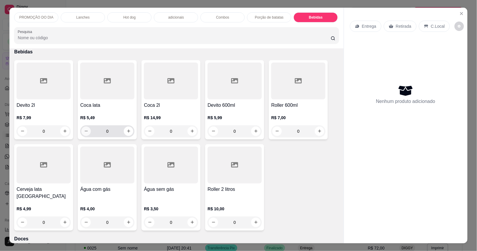
scroll to position [14, 0]
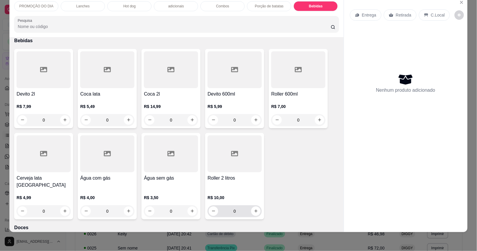
click at [254, 209] on icon "increase-product-quantity" at bounding box center [256, 211] width 4 height 4
click at [254, 209] on icon "increase-product-quantity" at bounding box center [255, 210] width 3 height 3
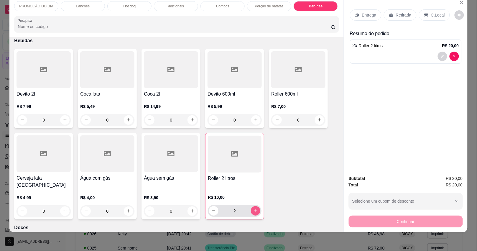
click at [254, 208] on icon "increase-product-quantity" at bounding box center [256, 210] width 4 height 4
type input "3"
click at [399, 12] on p "Retirada" at bounding box center [404, 15] width 16 height 6
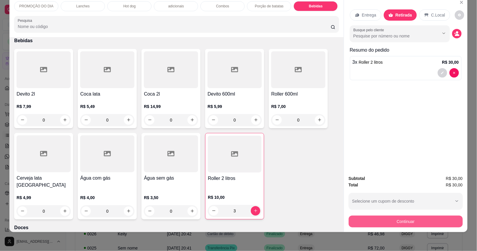
click at [404, 219] on button "Continuar" at bounding box center [406, 222] width 114 height 12
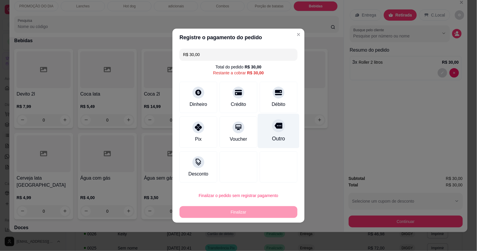
click at [266, 133] on div "Outro" at bounding box center [279, 131] width 42 height 35
type input "R$ 0,00"
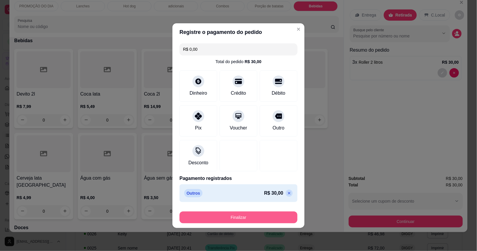
click at [269, 216] on button "Finalizar" at bounding box center [239, 217] width 118 height 12
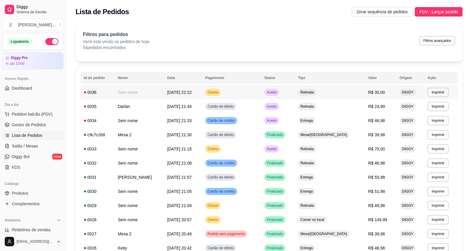
click at [294, 96] on td "Aceito" at bounding box center [278, 92] width 34 height 14
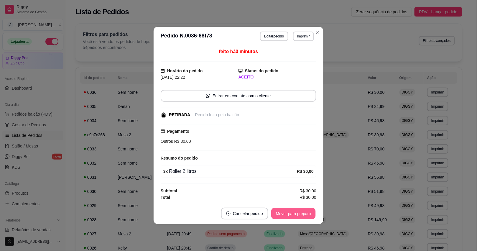
click at [288, 210] on button "Mover para preparo" at bounding box center [293, 214] width 44 height 12
click at [290, 211] on button "Mover para retirada disponível" at bounding box center [283, 214] width 63 height 12
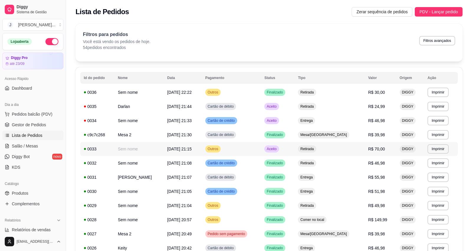
click at [261, 147] on td "Outros" at bounding box center [231, 149] width 59 height 14
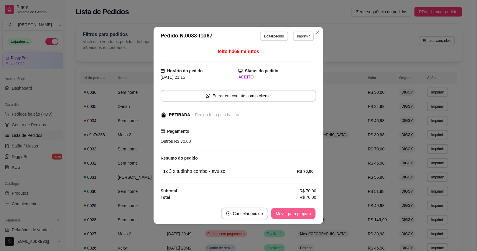
click at [289, 212] on button "Mover para preparo" at bounding box center [293, 214] width 44 height 12
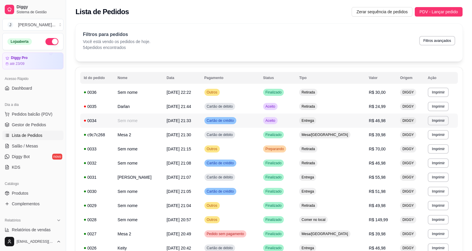
click at [322, 119] on td "Entrega" at bounding box center [330, 121] width 70 height 14
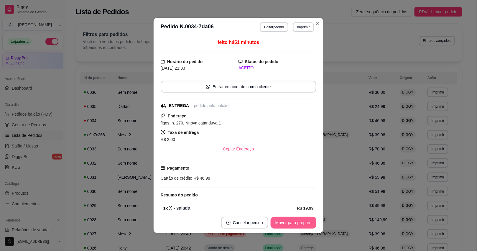
click at [293, 217] on button "Mover para preparo" at bounding box center [294, 223] width 46 height 12
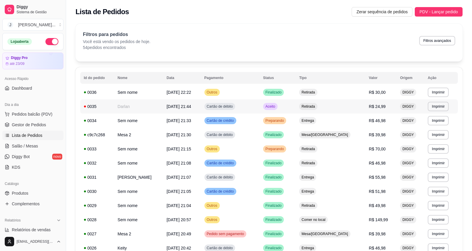
click at [296, 109] on td "Aceito" at bounding box center [278, 106] width 36 height 14
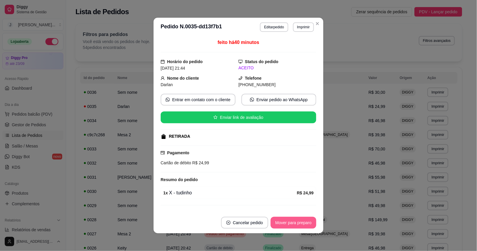
click at [308, 224] on button "Mover para preparo" at bounding box center [294, 223] width 46 height 12
drag, startPoint x: 278, startPoint y: 214, endPoint x: 278, endPoint y: 225, distance: 10.6
click at [278, 217] on footer "Cancelar pedido Mover para retirada disponível" at bounding box center [239, 222] width 170 height 21
click at [278, 227] on button "Mover para retirada disponível" at bounding box center [283, 223] width 63 height 12
click at [279, 220] on button "Mover para finalizado" at bounding box center [291, 223] width 47 height 12
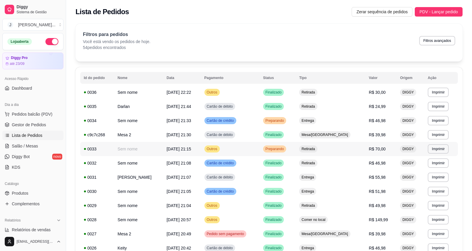
click at [296, 150] on td "Preparando" at bounding box center [278, 149] width 36 height 14
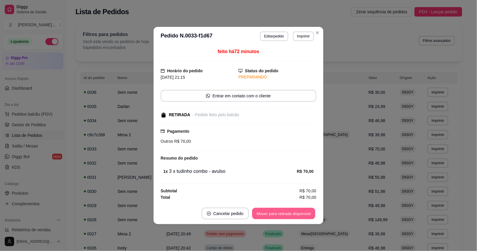
click at [284, 218] on button "Mover para retirada disponível" at bounding box center [283, 214] width 63 height 12
click at [278, 215] on button "Mover para finalizado" at bounding box center [291, 214] width 47 height 12
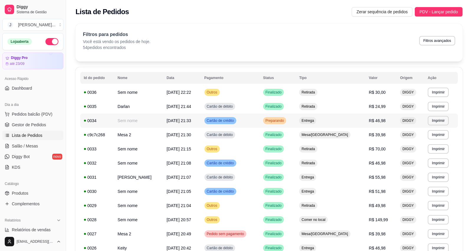
click at [322, 119] on td "Entrega" at bounding box center [330, 121] width 70 height 14
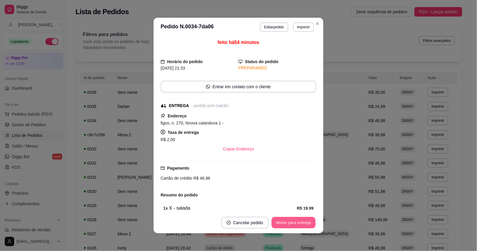
click at [288, 226] on button "Mover para entrega" at bounding box center [294, 223] width 44 height 12
click at [288, 221] on div "Mover para entrega" at bounding box center [290, 223] width 54 height 12
click at [288, 223] on button "Mover para finalizado" at bounding box center [291, 223] width 47 height 12
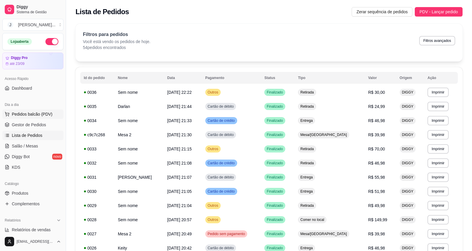
click at [22, 112] on span "Pedidos balcão (PDV)" at bounding box center [32, 114] width 41 height 6
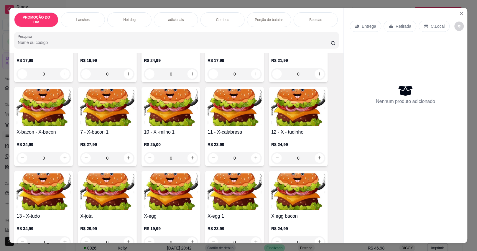
scroll to position [221, 0]
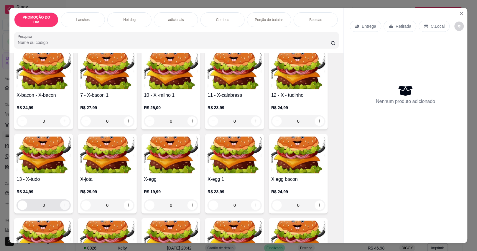
click at [66, 202] on button "increase-product-quantity" at bounding box center [64, 205] width 9 height 9
type input "1"
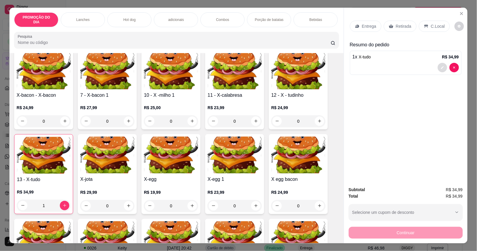
click at [441, 66] on icon "decrease-product-quantity" at bounding box center [443, 68] width 4 height 4
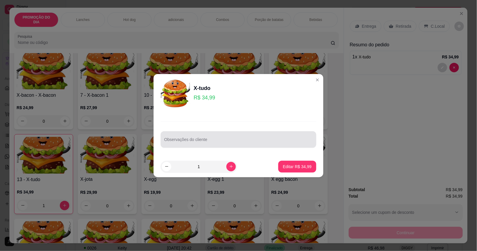
click at [232, 139] on input "Observações do cliente" at bounding box center [238, 142] width 149 height 6
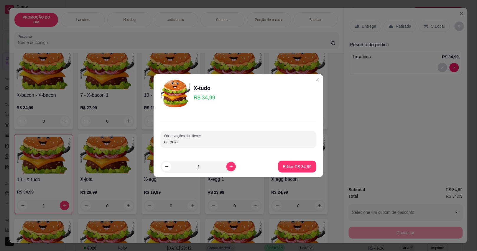
type input "acerola"
click at [300, 164] on button "Editar R$ 34,99" at bounding box center [297, 167] width 38 height 12
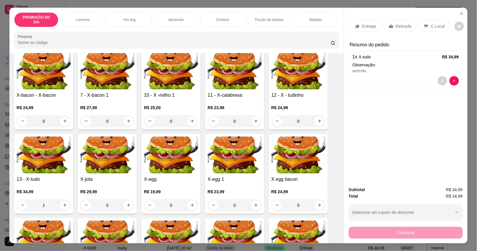
type input "0"
click at [313, 78] on img at bounding box center [298, 70] width 54 height 37
click at [438, 79] on button "decrease-product-quantity" at bounding box center [442, 80] width 9 height 9
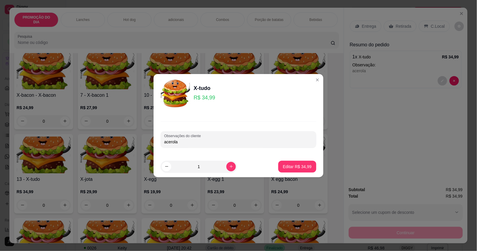
drag, startPoint x: 178, startPoint y: 136, endPoint x: 116, endPoint y: 109, distance: 67.7
click at [123, 128] on div "X-tudo R$ 34,99 Observações do cliente acerola 1 Editar R$ 34,99" at bounding box center [238, 125] width 477 height 251
click at [302, 167] on p "Editar R$ 34,99" at bounding box center [297, 167] width 28 height 6
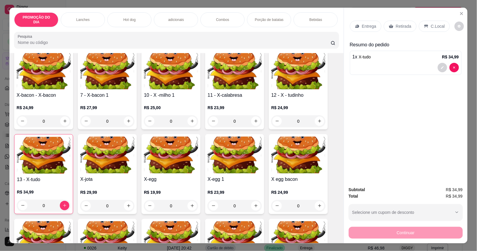
type input "1"
click at [363, 23] on p "Entrega" at bounding box center [369, 26] width 14 height 6
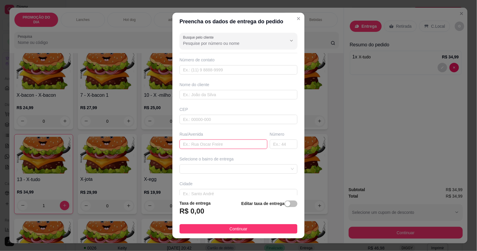
click at [215, 147] on input "text" at bounding box center [224, 143] width 88 height 9
type input "acerola"
type input "2"
click at [206, 167] on span at bounding box center [238, 169] width 111 height 9
type input "158"
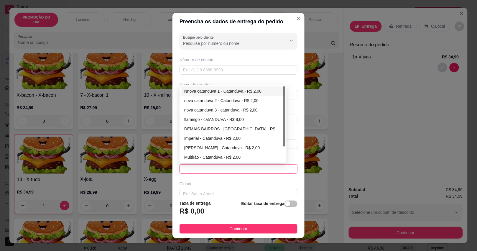
click at [206, 92] on div "Nnova catanduva 1 - Catanduva - R$ 2,00" at bounding box center [233, 91] width 98 height 6
type input "Catanduva"
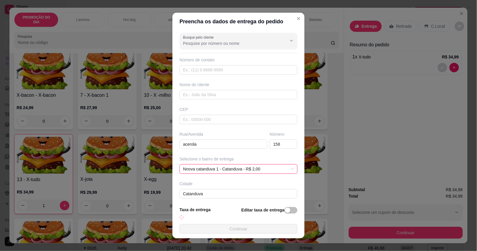
scroll to position [28, 0]
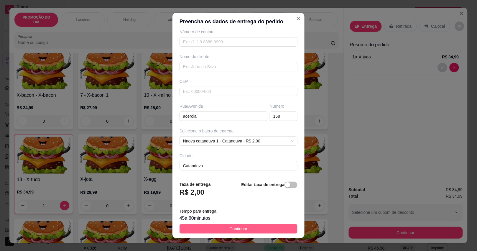
click at [230, 231] on span "Continuar" at bounding box center [239, 229] width 18 height 6
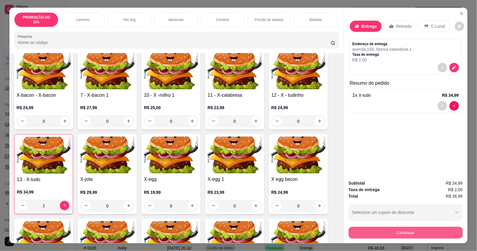
click at [371, 227] on button "Continuar" at bounding box center [406, 233] width 114 height 12
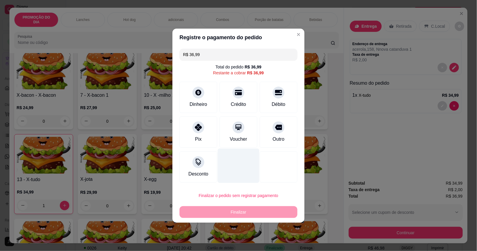
drag, startPoint x: 231, startPoint y: 102, endPoint x: 235, endPoint y: 150, distance: 48.3
click at [231, 105] on div "Crédito" at bounding box center [238, 104] width 15 height 7
type input "R$ 0,00"
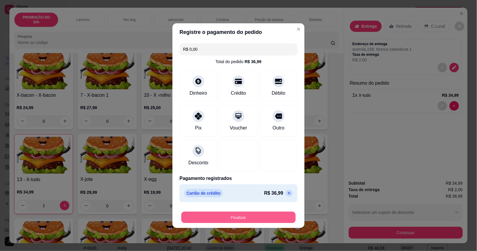
click at [234, 214] on button "Finalizar" at bounding box center [238, 217] width 114 height 12
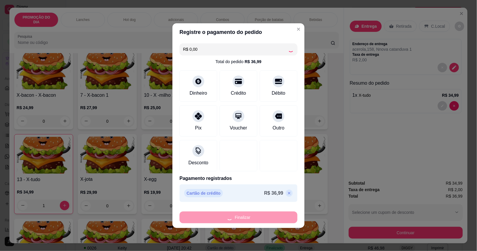
type input "0"
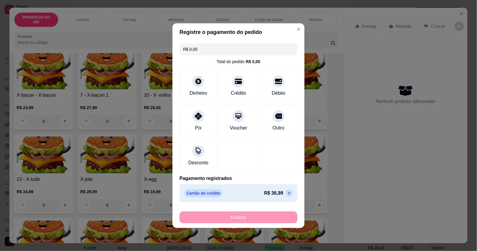
type input "-R$ 36,99"
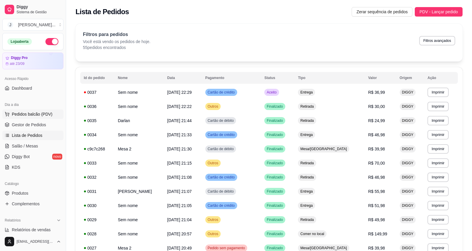
click at [37, 115] on span "Pedidos balcão (PDV)" at bounding box center [32, 114] width 41 height 6
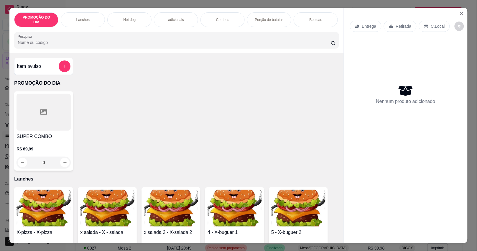
scroll to position [74, 0]
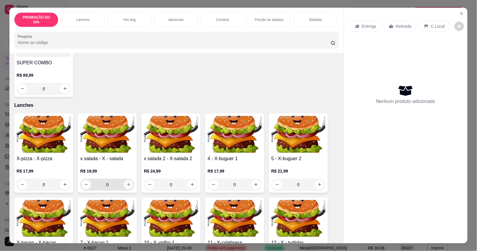
click at [127, 180] on button "increase-product-quantity" at bounding box center [128, 184] width 9 height 9
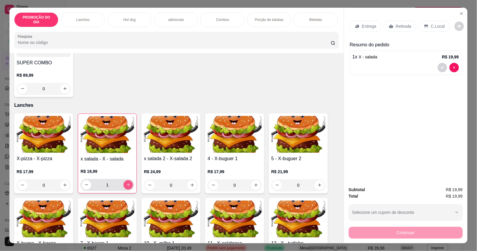
type input "1"
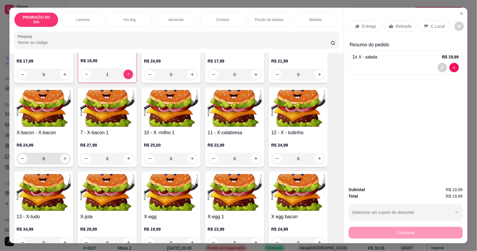
click at [63, 157] on icon "increase-product-quantity" at bounding box center [65, 158] width 4 height 4
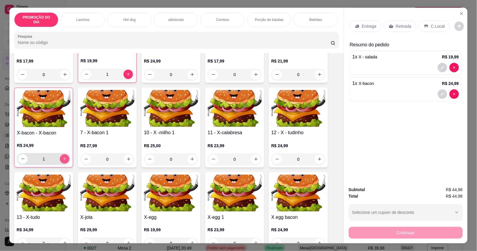
type input "1"
click at [397, 23] on p "Retirada" at bounding box center [404, 26] width 16 height 6
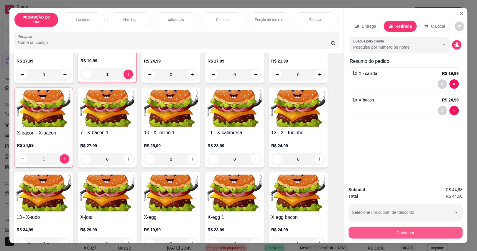
click at [420, 230] on button "Continuar" at bounding box center [406, 233] width 114 height 12
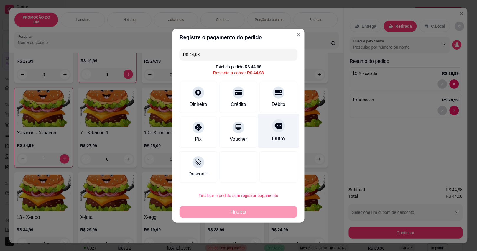
click at [276, 136] on div "Outro" at bounding box center [278, 139] width 13 height 8
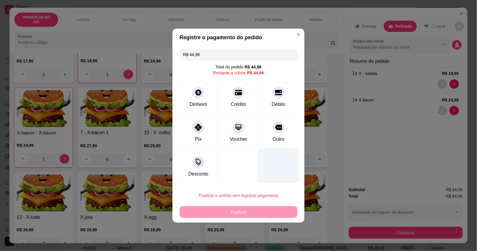
type input "R$ 0,00"
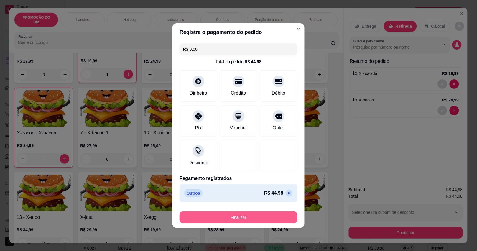
click at [264, 218] on button "Finalizar" at bounding box center [239, 217] width 118 height 12
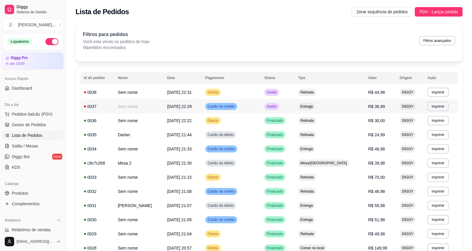
click at [294, 109] on td "Aceito" at bounding box center [278, 106] width 34 height 14
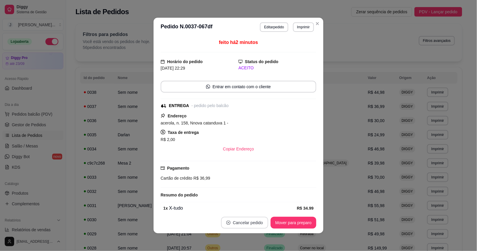
click at [255, 221] on button "Cancelar pedido" at bounding box center [244, 223] width 47 height 12
click at [260, 209] on button "Sim" at bounding box center [259, 208] width 24 height 12
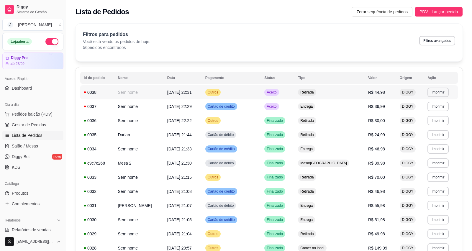
click at [294, 96] on td "Aceito" at bounding box center [278, 92] width 34 height 14
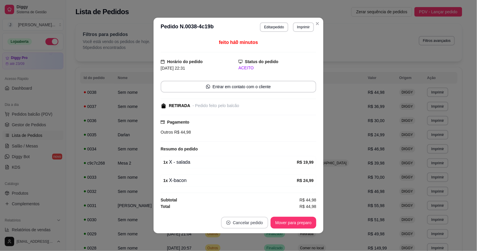
click at [250, 222] on button "Cancelar pedido" at bounding box center [244, 223] width 47 height 12
click at [260, 206] on button "Sim" at bounding box center [259, 208] width 24 height 12
click at [289, 219] on button "Mover para preparo" at bounding box center [294, 223] width 46 height 12
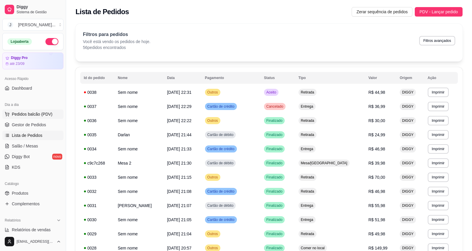
click at [40, 116] on span "Pedidos balcão (PDV)" at bounding box center [32, 114] width 41 height 6
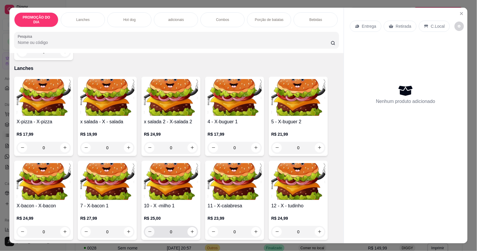
scroll to position [147, 0]
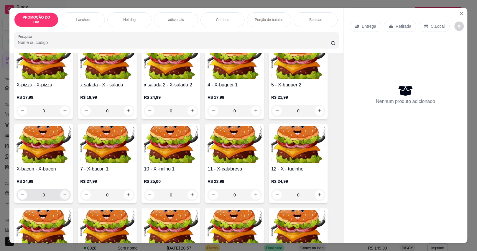
click at [63, 193] on icon "increase-product-quantity" at bounding box center [65, 195] width 4 height 4
click at [63, 191] on button "increase-product-quantity" at bounding box center [64, 194] width 9 height 9
type input "2"
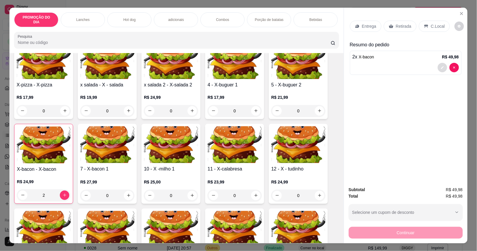
click at [438, 64] on button "decrease-product-quantity" at bounding box center [442, 67] width 9 height 9
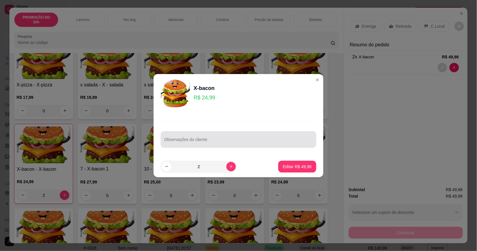
click at [251, 137] on div at bounding box center [238, 140] width 149 height 12
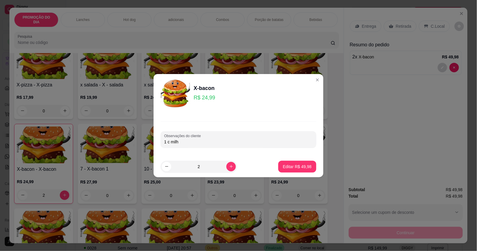
type input "1 c milho"
click at [307, 165] on button "Editar R$ 49,98" at bounding box center [297, 167] width 38 height 12
type input "0"
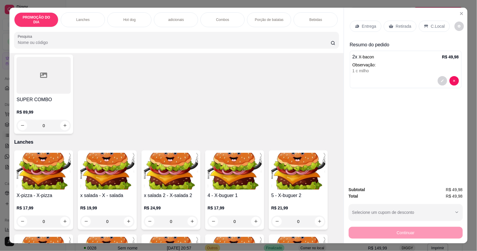
scroll to position [0, 0]
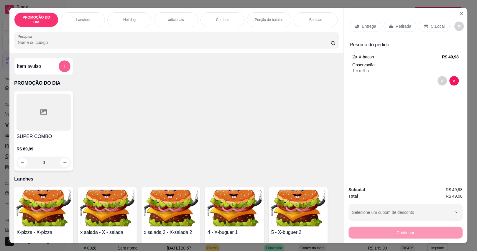
click at [65, 61] on button "add-separate-item" at bounding box center [65, 66] width 12 height 12
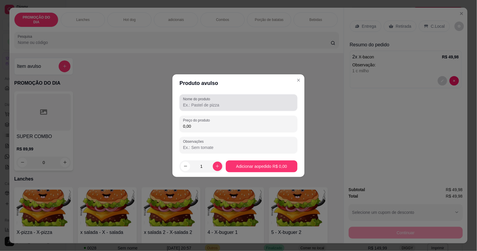
drag, startPoint x: 196, startPoint y: 104, endPoint x: 171, endPoint y: 125, distance: 31.8
click at [195, 105] on input "Nome do produto" at bounding box center [238, 105] width 111 height 6
type input "milho"
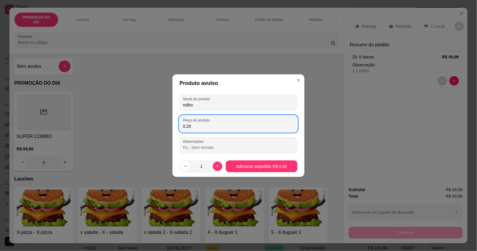
type input "2,00"
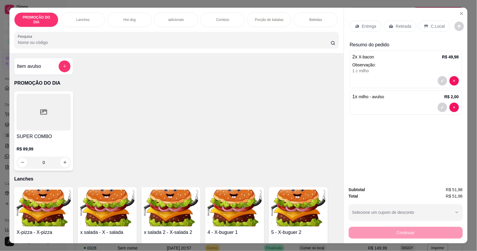
scroll to position [147, 0]
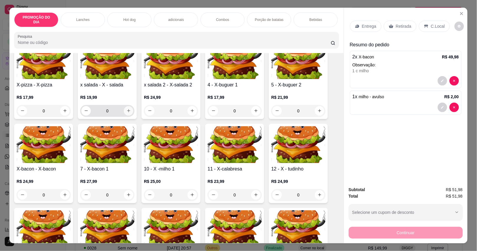
click at [124, 109] on button "increase-product-quantity" at bounding box center [128, 110] width 9 height 9
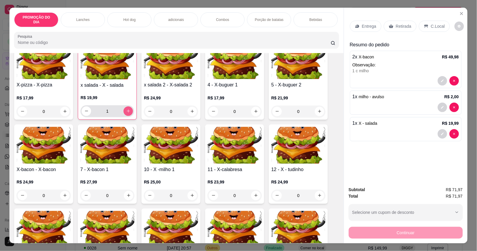
type input "1"
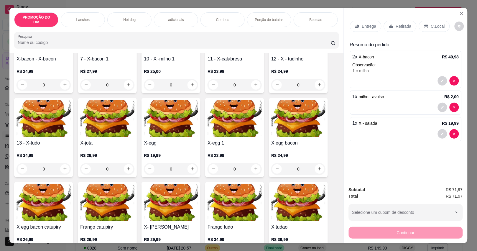
scroll to position [295, 0]
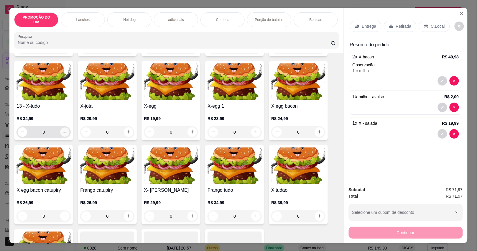
click at [64, 130] on icon "increase-product-quantity" at bounding box center [65, 132] width 4 height 4
type input "1"
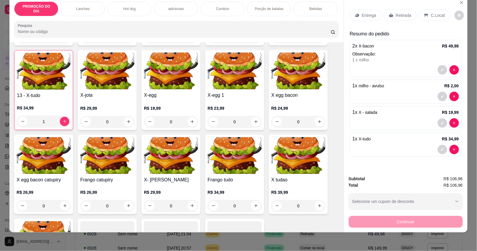
scroll to position [14, 0]
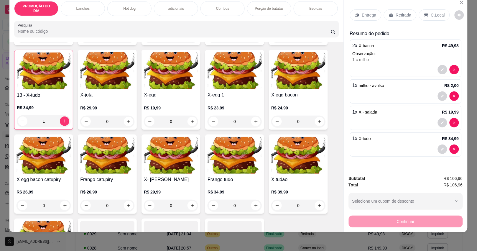
click at [357, 9] on div "Entrega" at bounding box center [366, 14] width 32 height 11
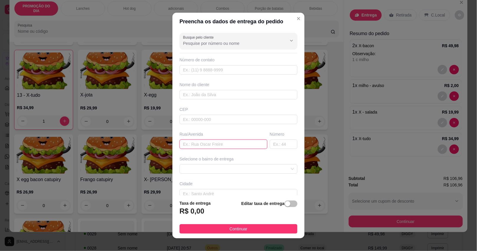
click at [204, 147] on input "text" at bounding box center [224, 143] width 88 height 9
type input "acerolas"
click at [195, 171] on span at bounding box center [238, 169] width 111 height 9
type input "158"
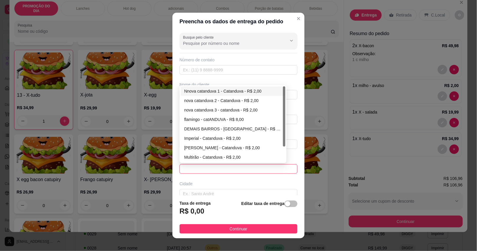
click at [201, 94] on div "Nnova catanduva 1 - Catanduva - R$ 2,00" at bounding box center [233, 91] width 98 height 6
type input "Catanduva"
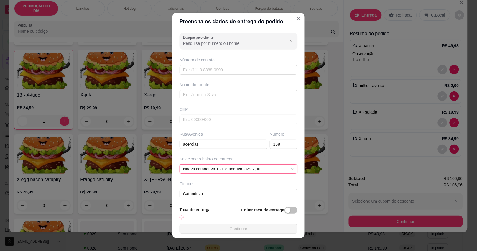
scroll to position [28, 0]
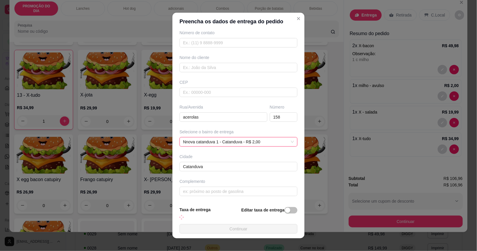
click at [231, 229] on span "Continuar" at bounding box center [239, 229] width 18 height 6
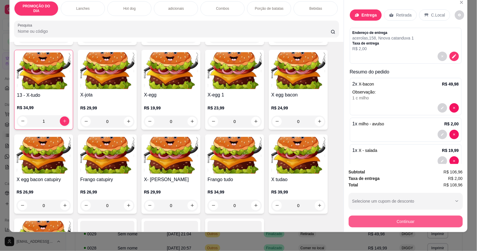
click at [362, 218] on button "Continuar" at bounding box center [406, 222] width 114 height 12
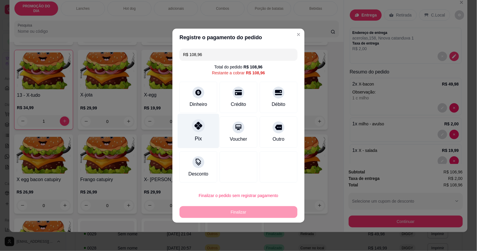
click at [197, 126] on icon at bounding box center [199, 126] width 8 height 8
type input "R$ 0,00"
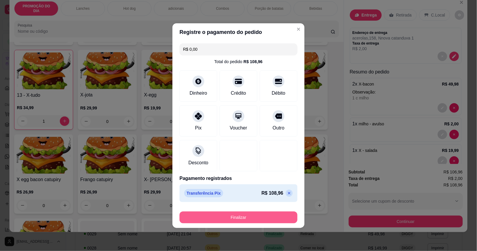
click at [220, 217] on button "Finalizar" at bounding box center [239, 217] width 118 height 12
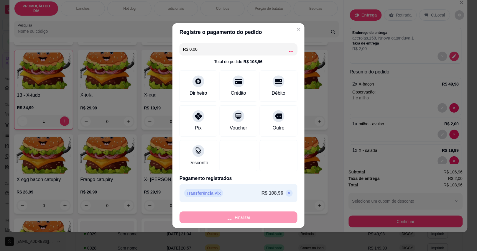
type input "0"
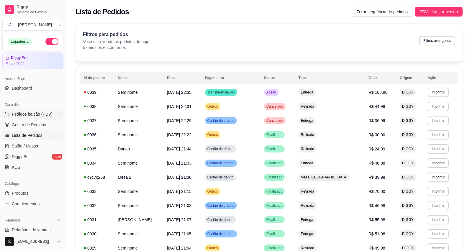
click at [42, 110] on button "Pedidos balcão (PDV)" at bounding box center [32, 113] width 61 height 9
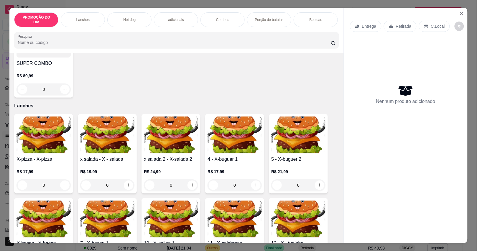
scroll to position [74, 0]
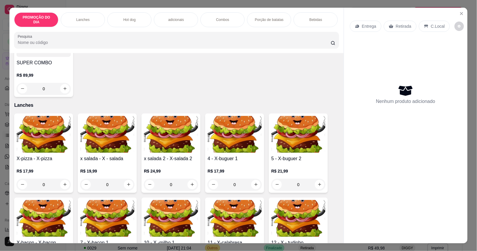
click at [115, 14] on div "Hot dog" at bounding box center [129, 19] width 44 height 15
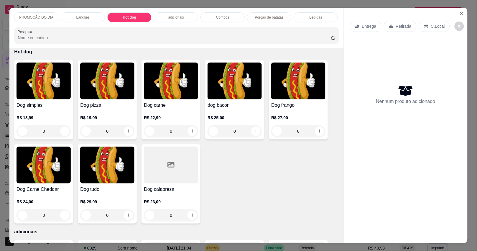
scroll to position [14, 0]
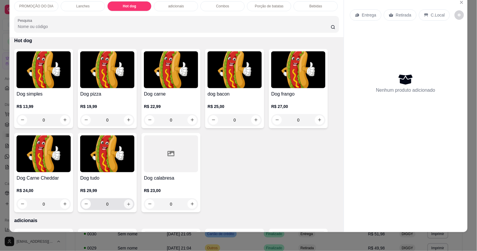
click at [127, 202] on icon "increase-product-quantity" at bounding box center [129, 204] width 4 height 4
type input "2"
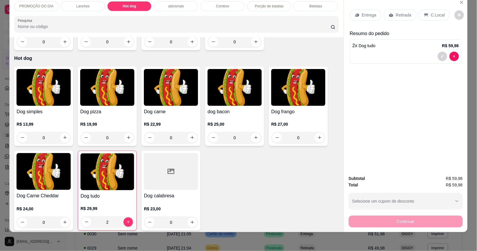
scroll to position [370, 0]
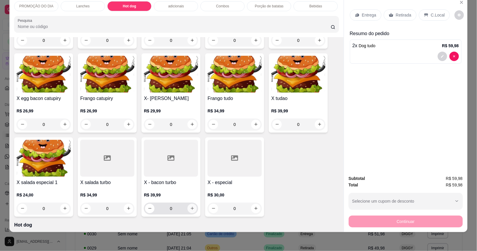
click at [190, 206] on icon "increase-product-quantity" at bounding box center [192, 208] width 4 height 4
type input "1"
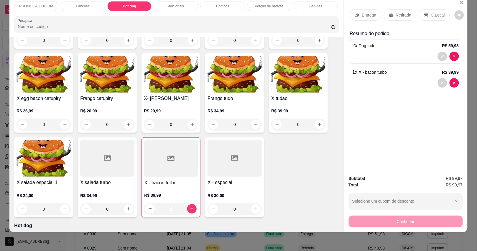
click at [354, 9] on div "Entrega" at bounding box center [366, 14] width 32 height 11
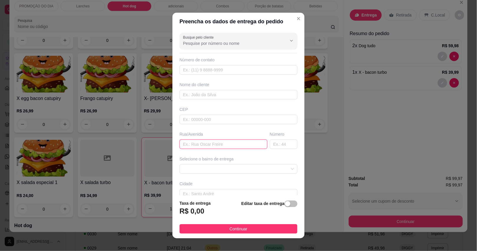
click at [206, 149] on input "text" at bounding box center [224, 143] width 88 height 9
type input "lico"
click at [258, 168] on span at bounding box center [238, 169] width 111 height 9
type input "1118"
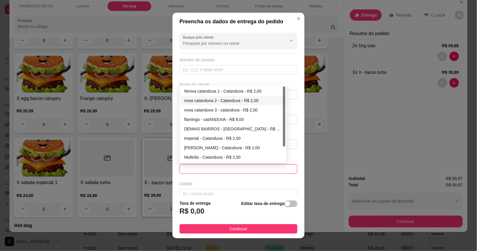
click at [204, 101] on div "nova catanduva 2 - Catanduva - R$ 2,00" at bounding box center [233, 100] width 98 height 6
type input "Catanduva"
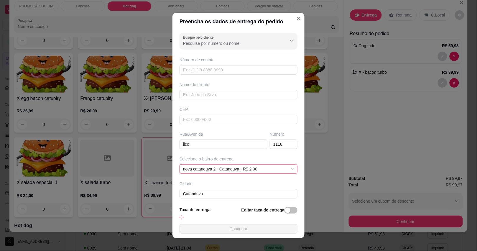
scroll to position [28, 0]
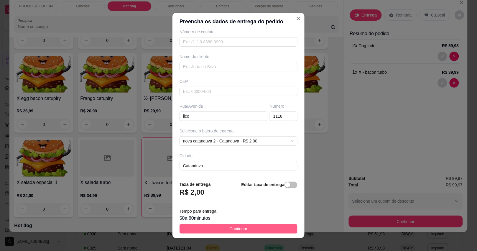
click at [230, 229] on span "Continuar" at bounding box center [239, 229] width 18 height 6
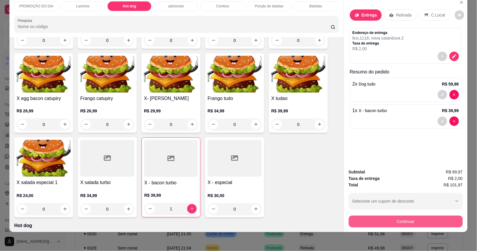
click at [358, 216] on button "Continuar" at bounding box center [406, 222] width 114 height 12
click at [201, 95] on div at bounding box center [198, 90] width 13 height 13
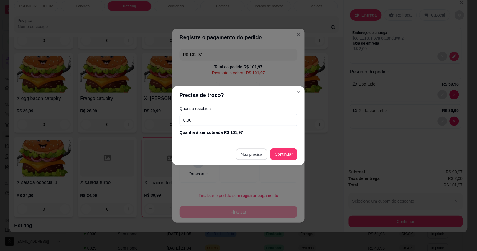
type input "R$ 0,00"
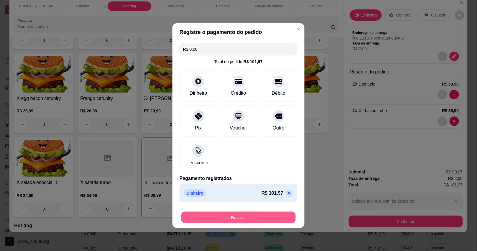
click at [260, 218] on button "Finalizar" at bounding box center [238, 217] width 114 height 12
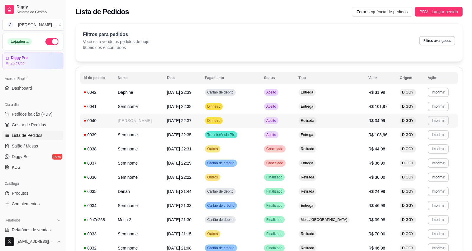
click at [320, 119] on td "Retirada" at bounding box center [330, 121] width 70 height 14
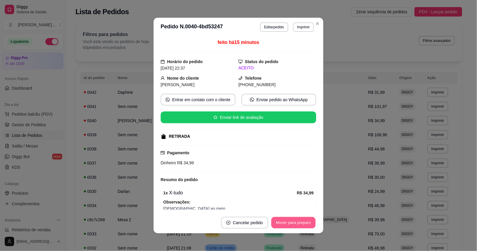
click at [291, 228] on button "Mover para preparo" at bounding box center [293, 223] width 44 height 12
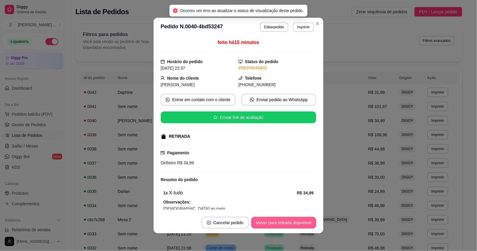
click at [289, 224] on button "Mover para retirada disponível" at bounding box center [283, 223] width 65 height 12
click at [290, 224] on button "Mover para finalizado" at bounding box center [291, 223] width 49 height 12
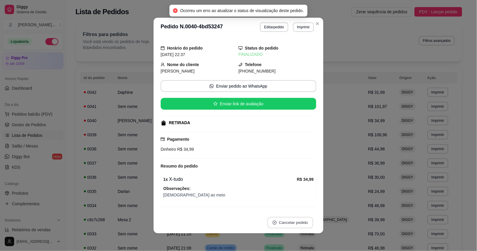
click at [290, 224] on button "Cancelar pedido" at bounding box center [290, 223] width 46 height 12
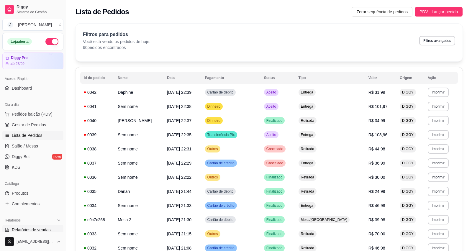
click at [19, 227] on span "Relatórios de vendas" at bounding box center [31, 230] width 39 height 6
select select "ALL"
select select "0"
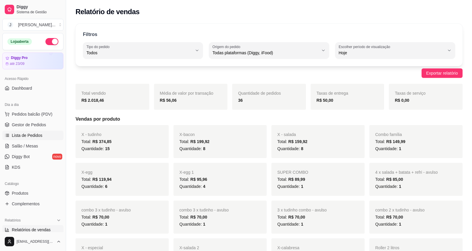
click at [33, 135] on span "Lista de Pedidos" at bounding box center [27, 135] width 31 height 6
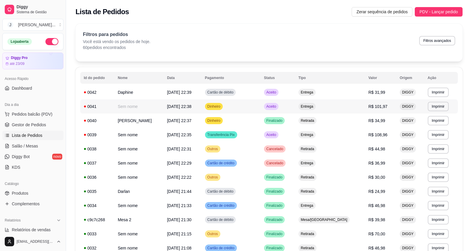
click at [260, 108] on td "Dinheiro" at bounding box center [230, 106] width 59 height 14
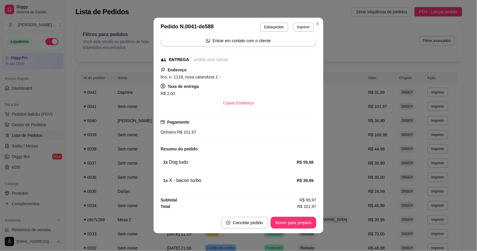
scroll to position [1, 0]
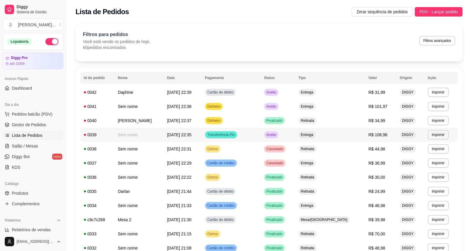
click at [362, 137] on td "Entrega" at bounding box center [330, 135] width 70 height 14
click at [295, 95] on td "Aceito" at bounding box center [277, 92] width 35 height 14
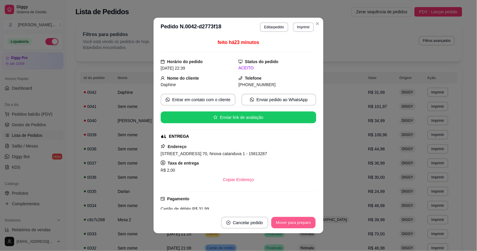
click at [302, 226] on button "Mover para preparo" at bounding box center [293, 223] width 44 height 12
click at [296, 224] on button "Mover para preparo" at bounding box center [293, 223] width 44 height 12
click at [297, 223] on button "Mover para entrega" at bounding box center [293, 223] width 45 height 12
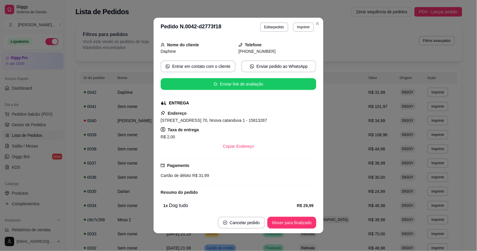
scroll to position [60, 0]
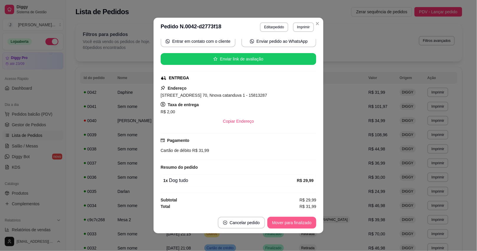
click at [276, 224] on button "Mover para finalizado" at bounding box center [291, 223] width 49 height 12
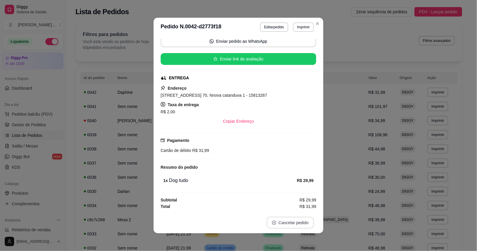
scroll to position [47, 0]
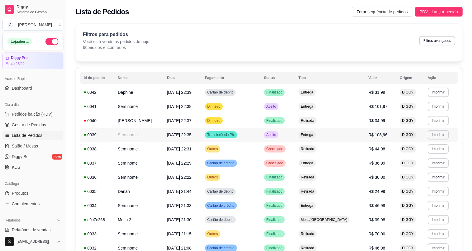
click at [295, 139] on td "Aceito" at bounding box center [277, 135] width 35 height 14
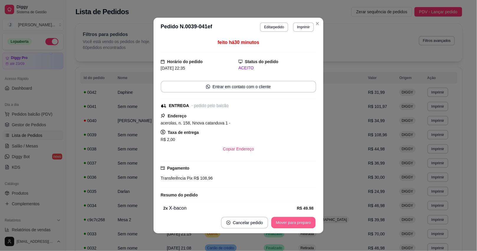
click at [302, 225] on button "Mover para preparo" at bounding box center [293, 223] width 44 height 12
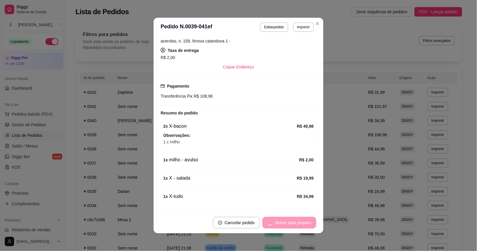
scroll to position [101, 0]
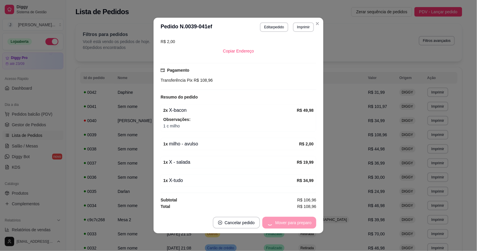
click at [289, 228] on div "Mover para preparo" at bounding box center [289, 223] width 54 height 12
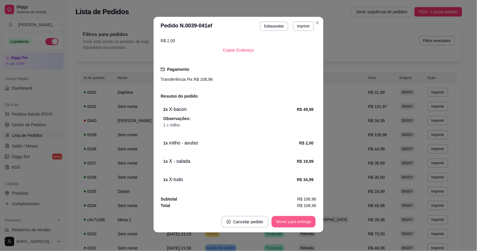
click at [278, 221] on button "Mover para entrega" at bounding box center [294, 222] width 44 height 12
click at [291, 222] on button "Mover para finalizado" at bounding box center [291, 222] width 47 height 12
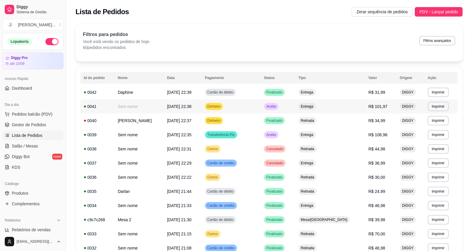
click at [319, 106] on tr "**********" at bounding box center [268, 106] width 377 height 14
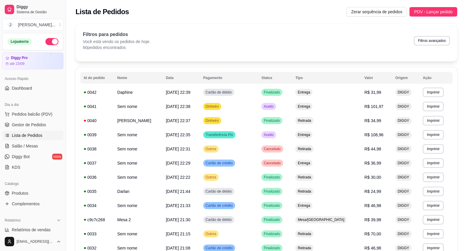
click at [293, 225] on button "Mover para preparo" at bounding box center [291, 223] width 46 height 12
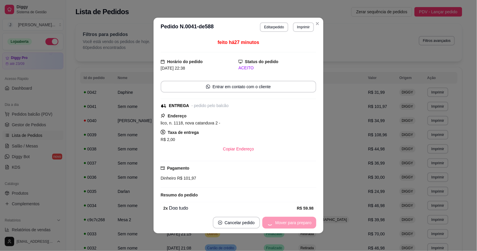
click at [293, 224] on div "Mover para preparo" at bounding box center [289, 223] width 54 height 12
click at [293, 224] on button "Mover para entrega" at bounding box center [294, 223] width 44 height 12
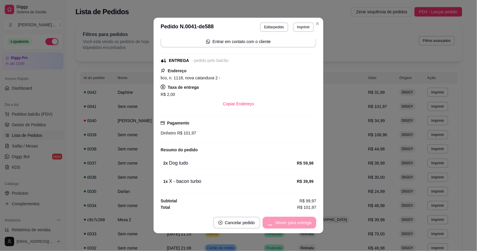
scroll to position [48, 0]
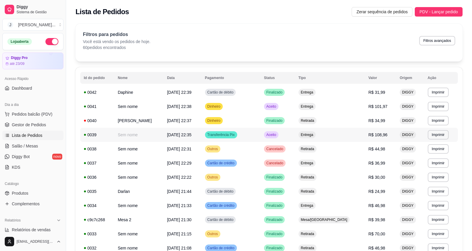
click at [295, 134] on td "Aceito" at bounding box center [277, 135] width 35 height 14
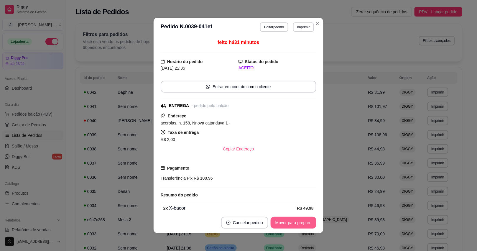
click at [294, 227] on button "Mover para preparo" at bounding box center [294, 223] width 46 height 12
click at [289, 223] on button "Mover para entrega" at bounding box center [293, 223] width 45 height 12
click at [297, 222] on button "Mover para finalizado" at bounding box center [291, 223] width 47 height 12
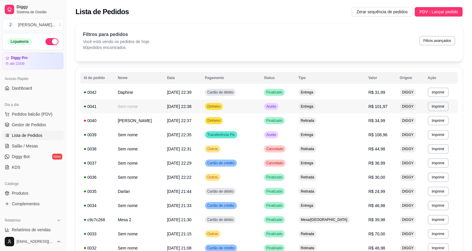
click at [351, 111] on td "Entrega" at bounding box center [330, 106] width 70 height 14
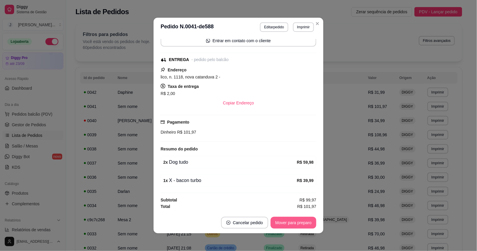
click at [293, 224] on button "Mover para preparo" at bounding box center [294, 223] width 46 height 12
click at [291, 229] on div "Mover para entrega" at bounding box center [293, 223] width 45 height 12
click at [294, 225] on button "Mover para finalizado" at bounding box center [291, 223] width 47 height 12
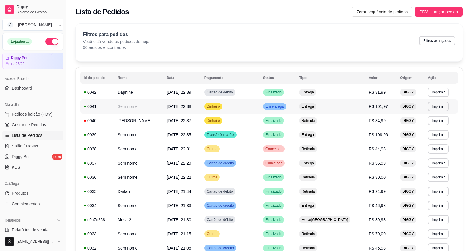
click at [321, 109] on td "Entrega" at bounding box center [330, 106] width 70 height 14
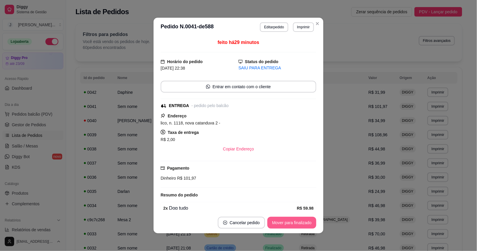
click at [272, 217] on button "Mover para finalizado" at bounding box center [291, 223] width 49 height 12
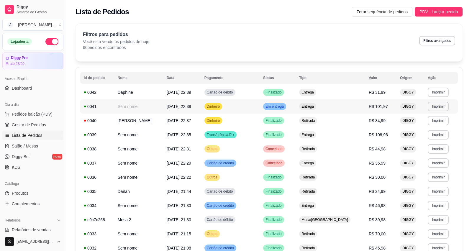
click at [295, 106] on td "Em entrega" at bounding box center [278, 106] width 36 height 14
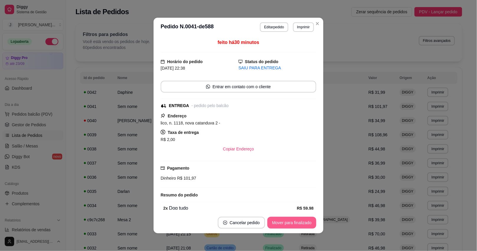
click at [287, 218] on button "Mover para finalizado" at bounding box center [291, 223] width 49 height 12
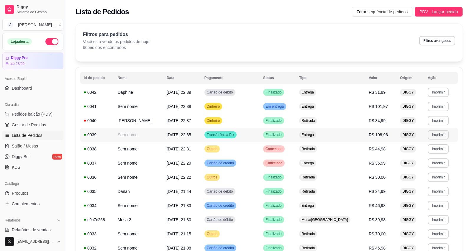
click at [295, 137] on td "Finalizado" at bounding box center [278, 135] width 36 height 14
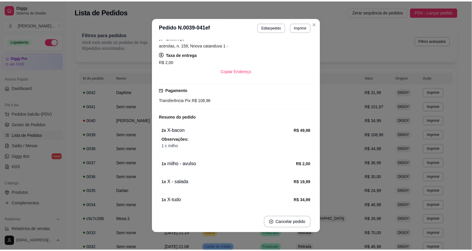
scroll to position [75, 0]
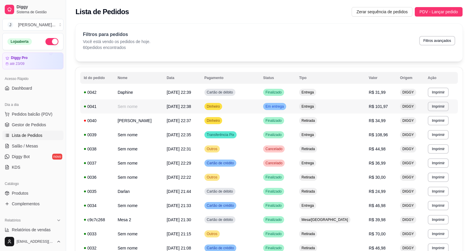
click at [295, 108] on td "Em entrega" at bounding box center [278, 106] width 36 height 14
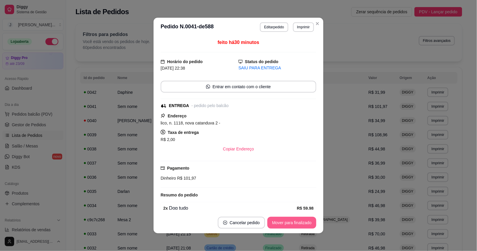
click at [297, 224] on button "Mover para finalizado" at bounding box center [291, 223] width 49 height 12
